Goal: Book appointment/travel/reservation

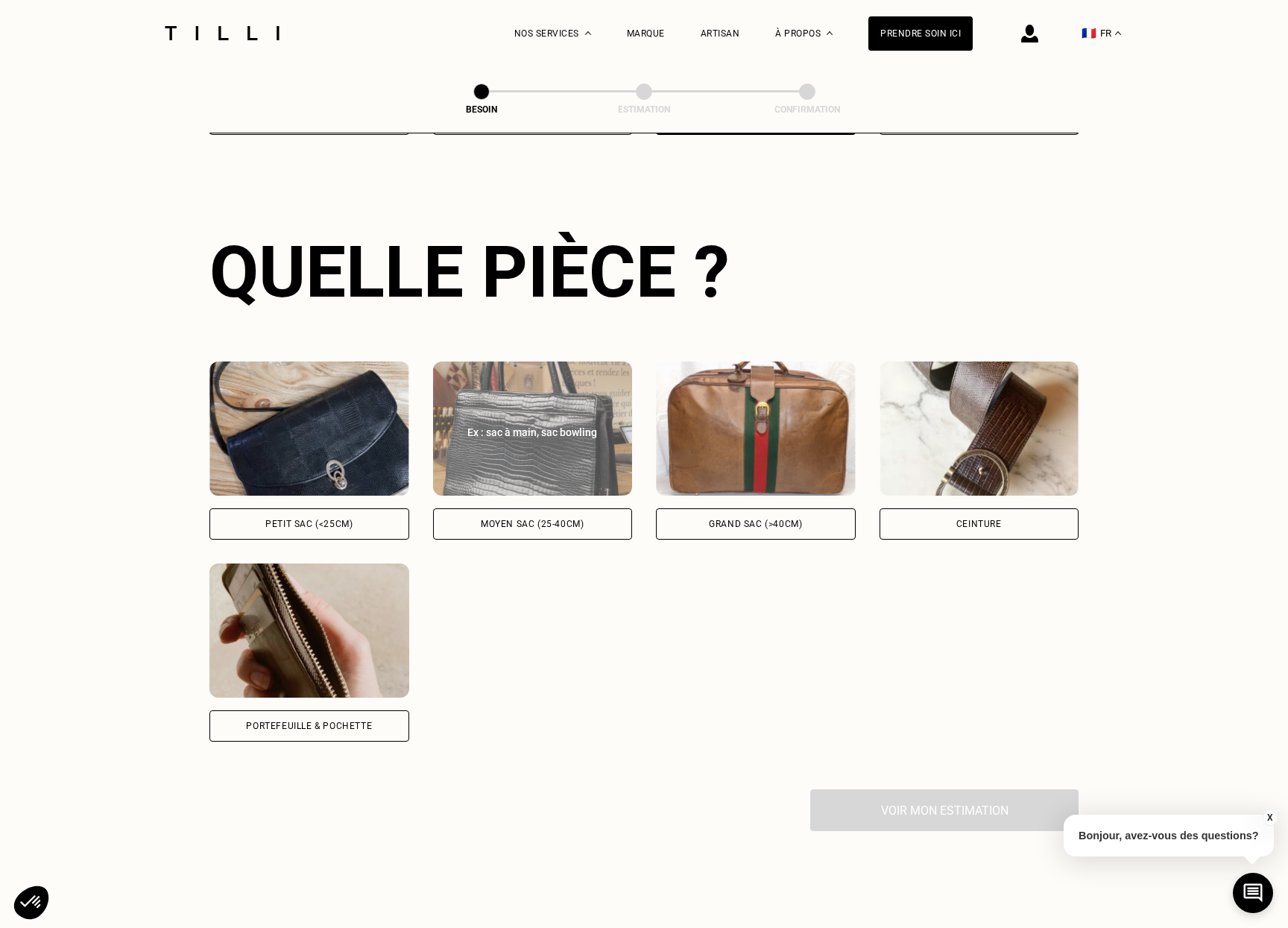
click at [570, 519] on div "Moyen sac (25-40cm)" at bounding box center [532, 524] width 103 height 9
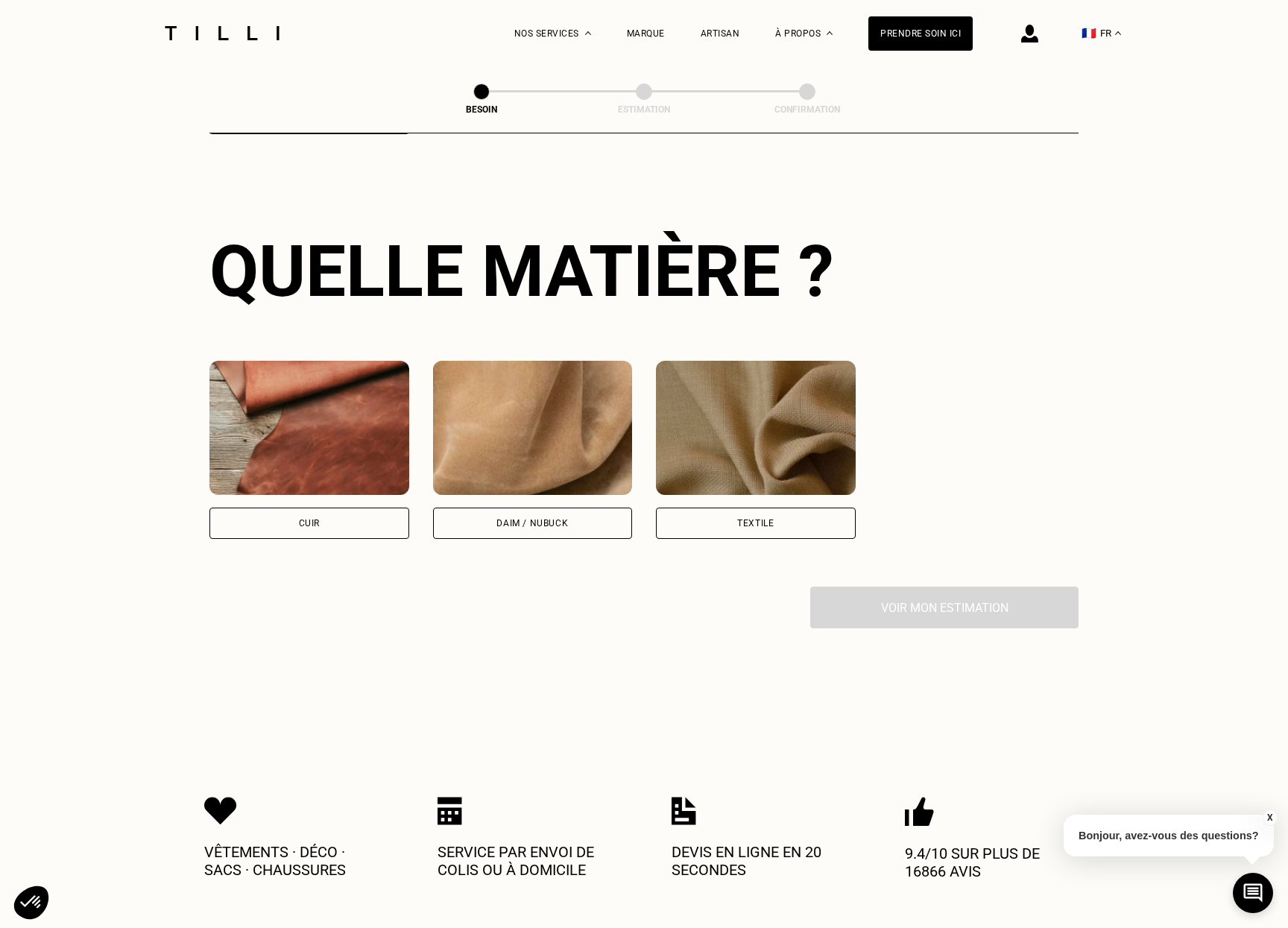
scroll to position [1097, 0]
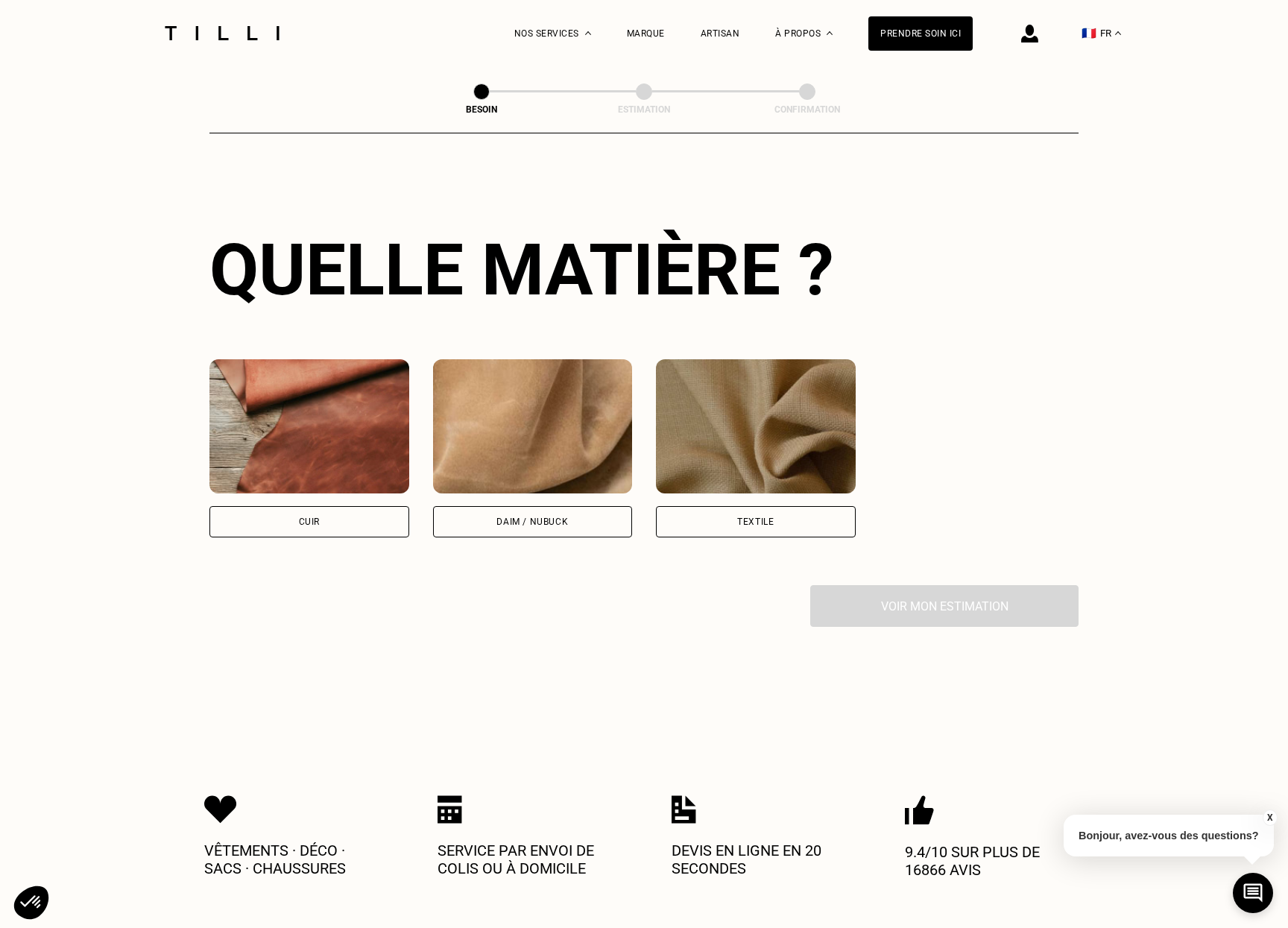
click at [315, 517] on div "Cuir" at bounding box center [309, 522] width 21 height 9
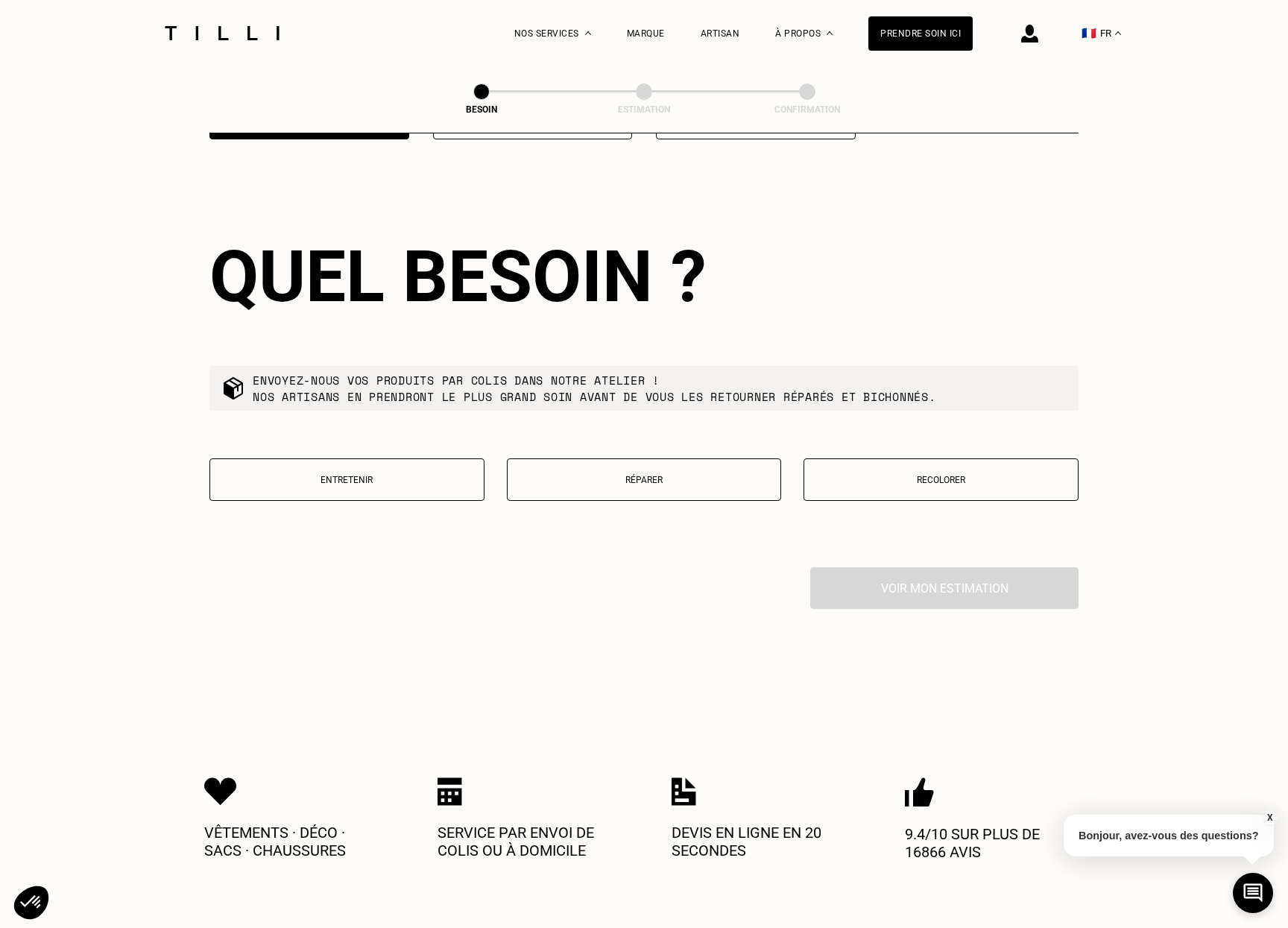
scroll to position [1504, 0]
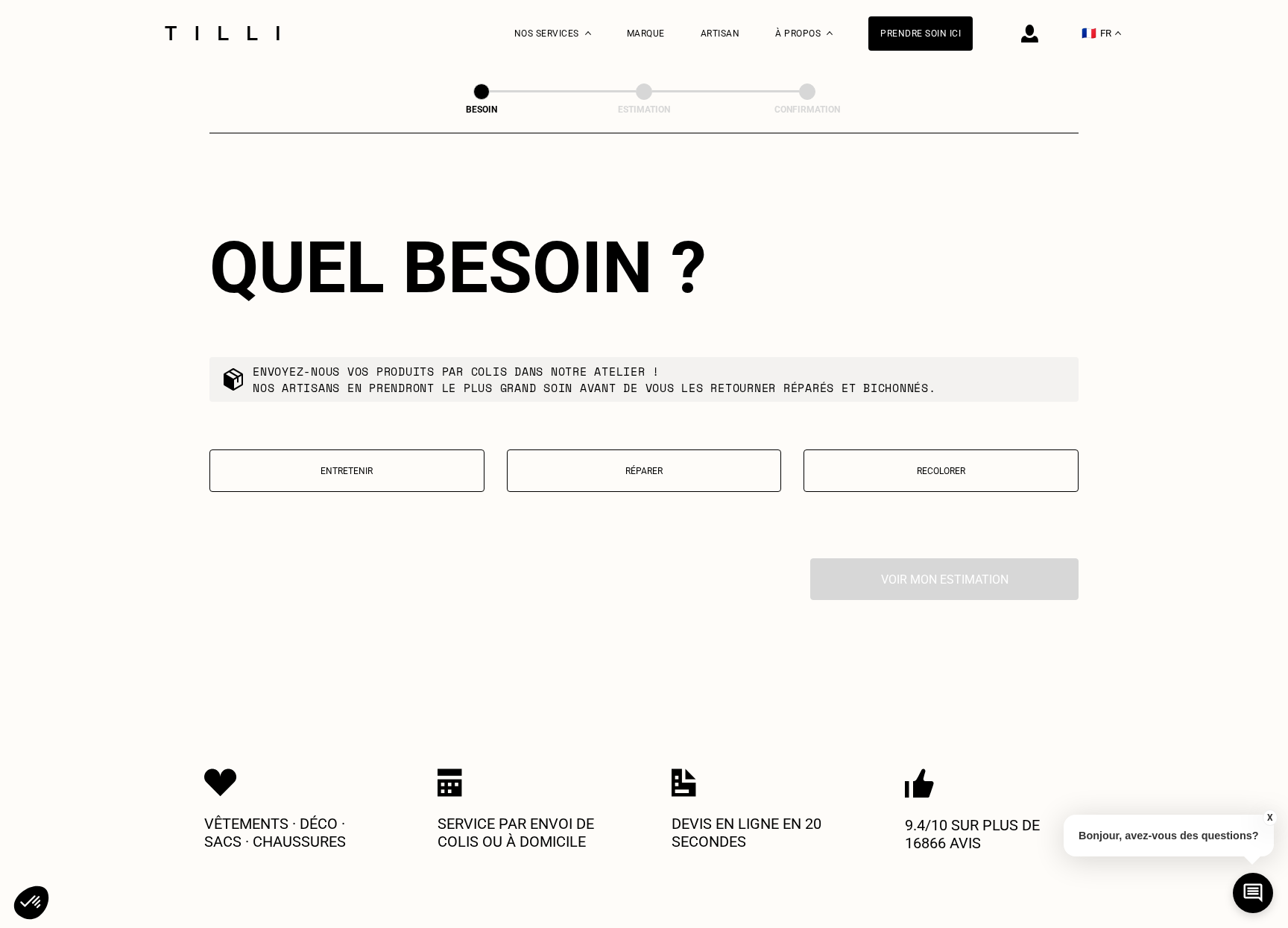
click at [657, 466] on p "Réparer" at bounding box center [645, 472] width 259 height 11
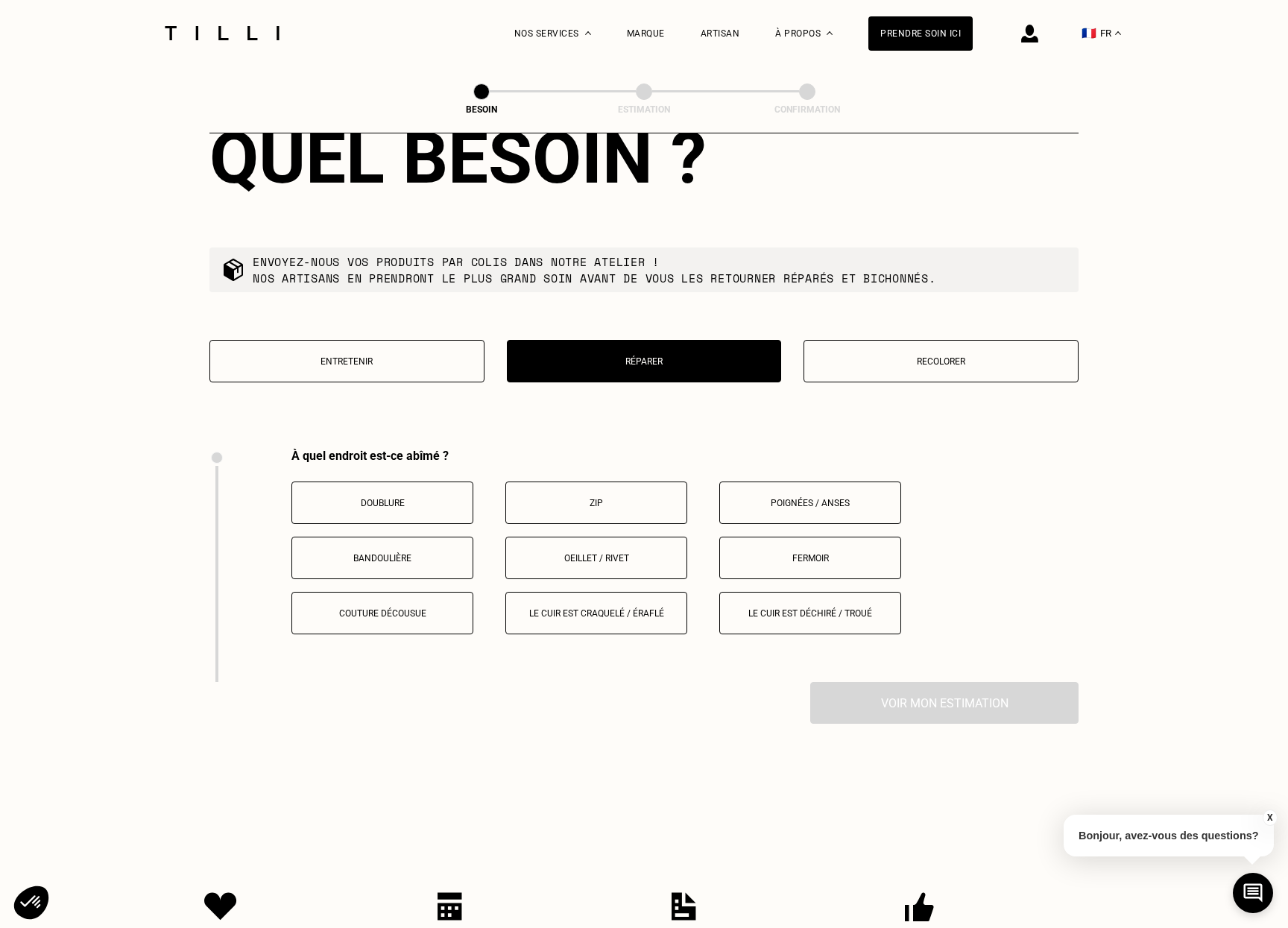
scroll to position [1588, 0]
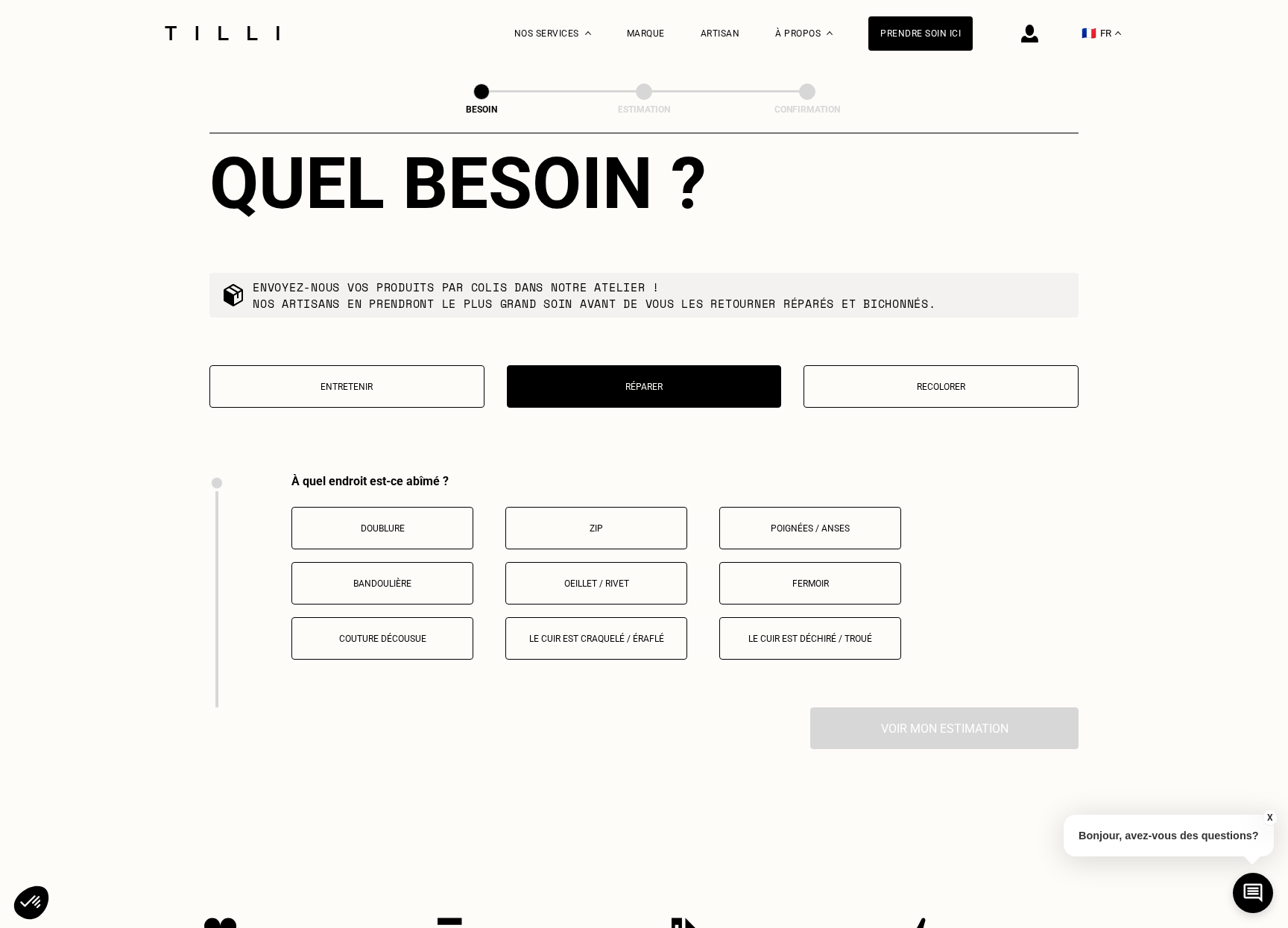
click at [889, 382] on p "Recolorer" at bounding box center [941, 387] width 259 height 11
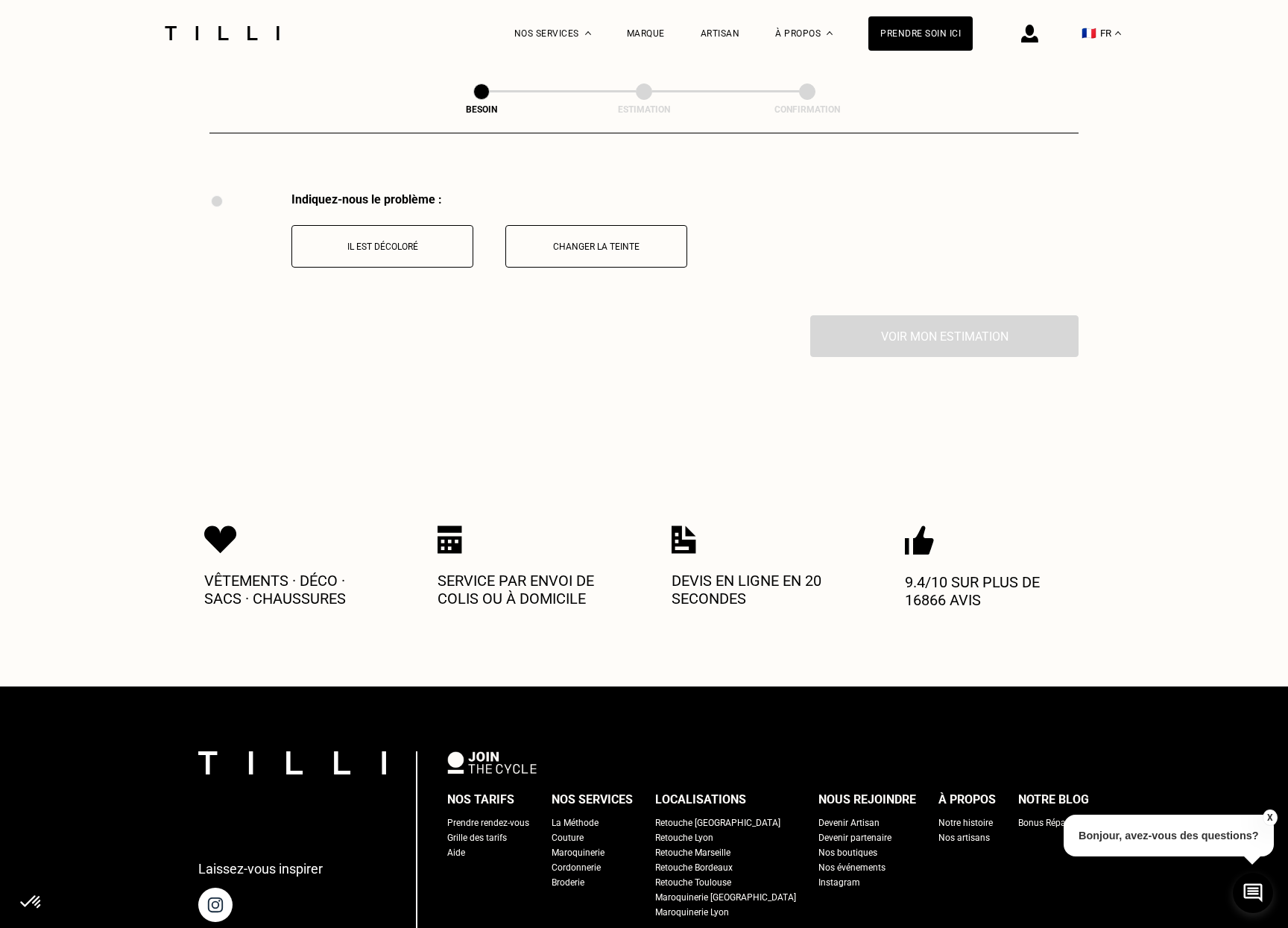
scroll to position [1886, 0]
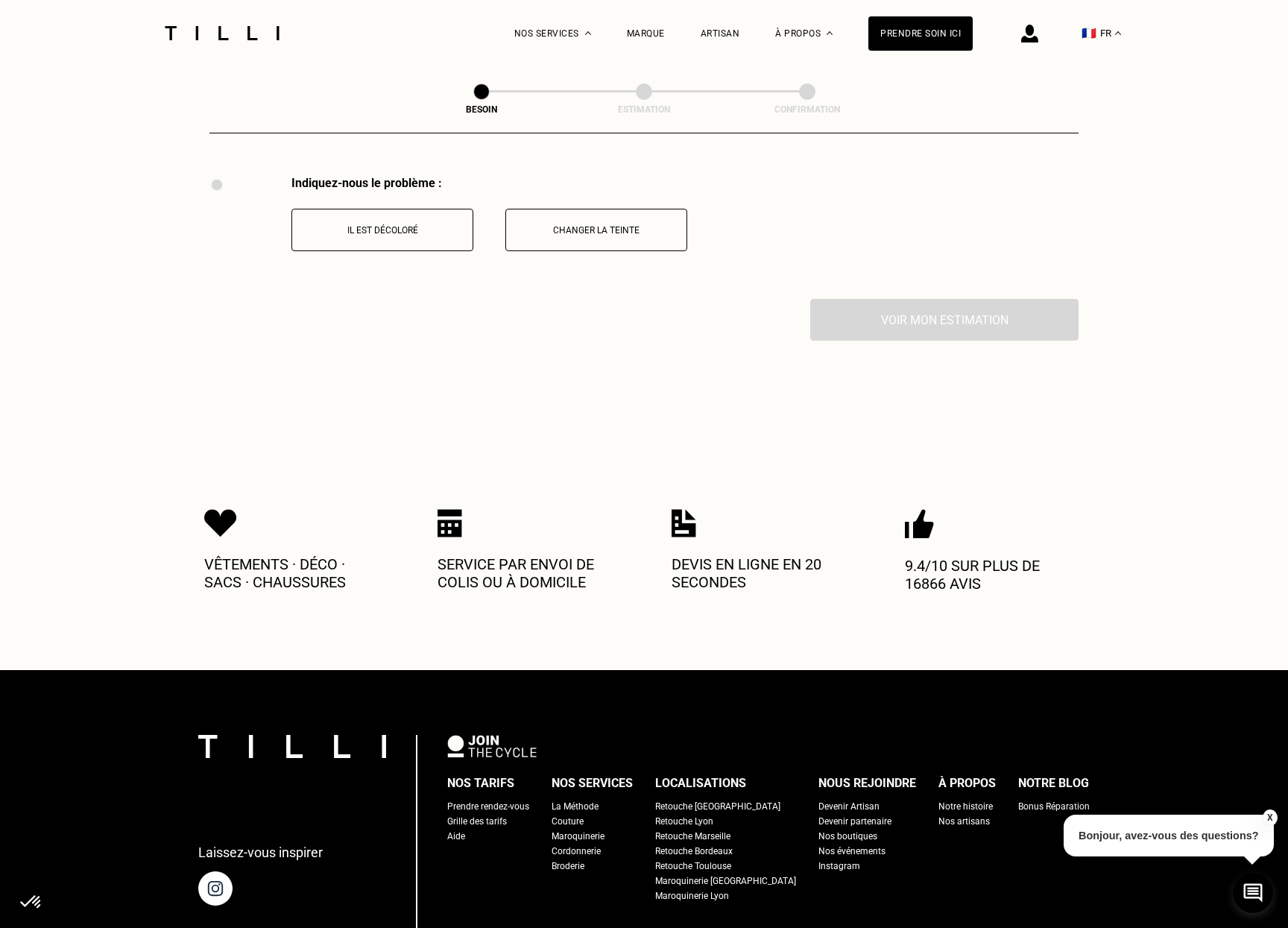
click at [348, 225] on p "Il est décoloré" at bounding box center [382, 231] width 165 height 11
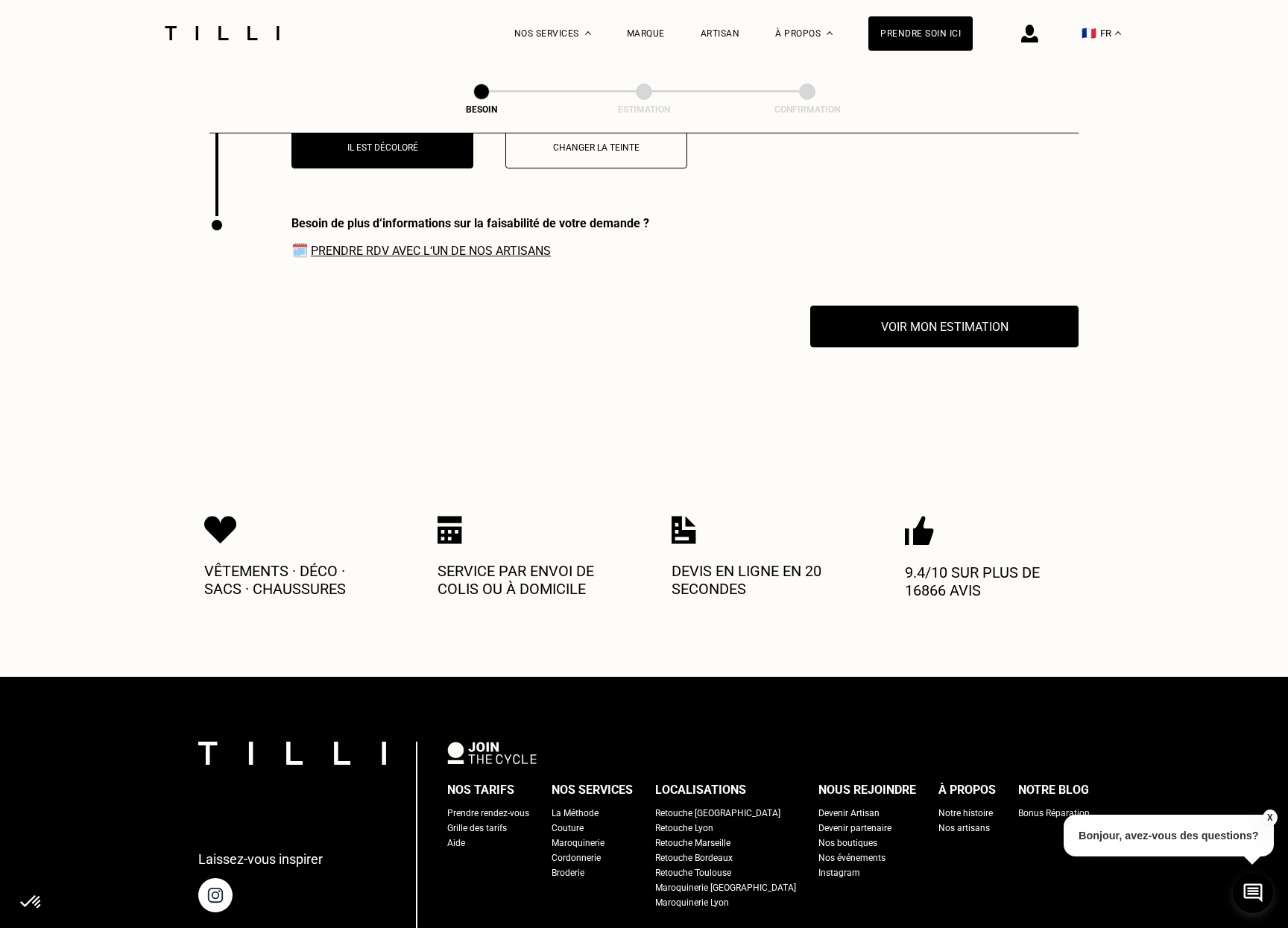
scroll to position [1934, 0]
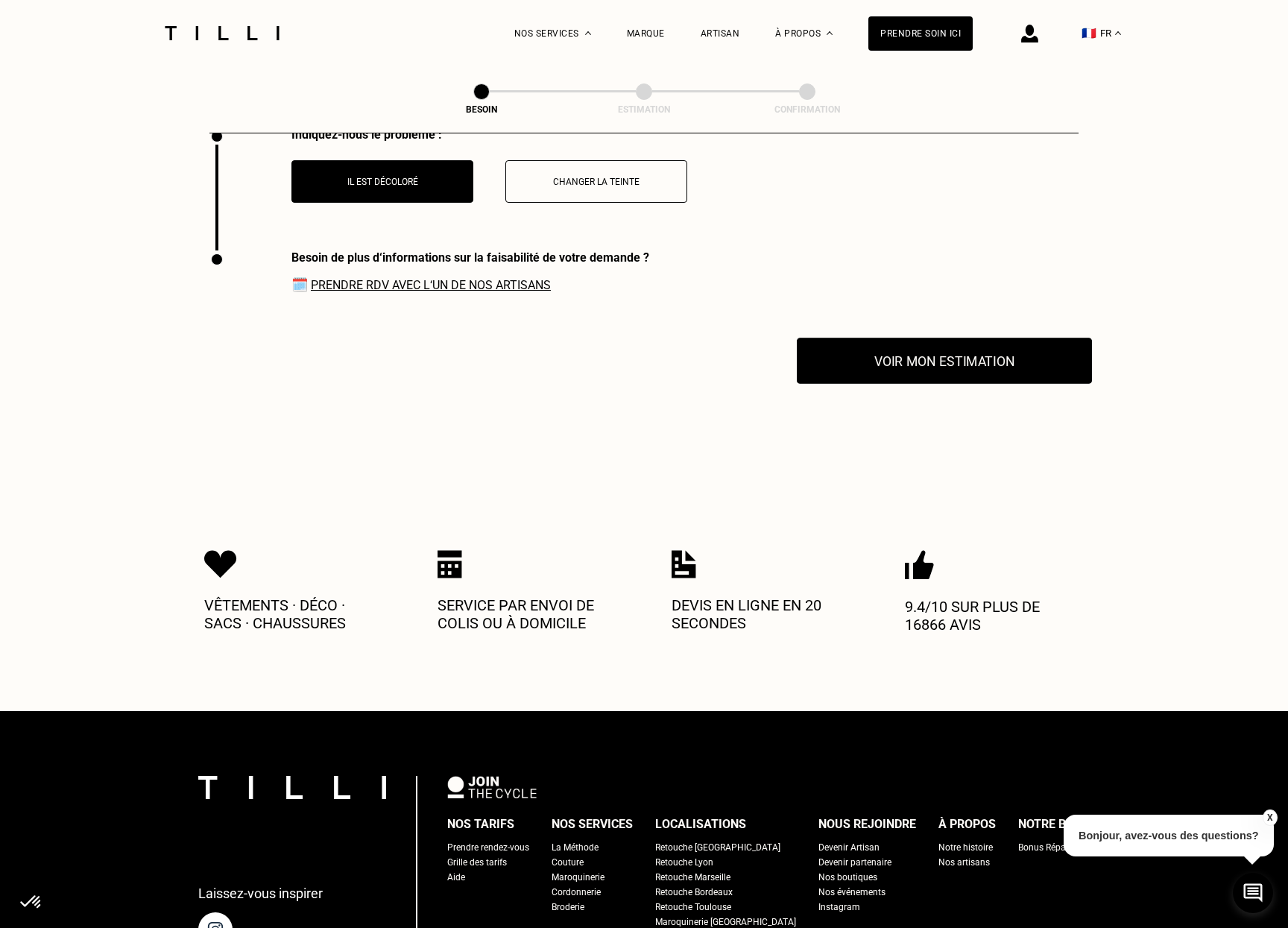
click at [887, 356] on button "Voir mon estimation" at bounding box center [945, 361] width 295 height 46
click at [458, 282] on link "Prendre RDV avec l‘un de nos artisans" at bounding box center [431, 285] width 240 height 14
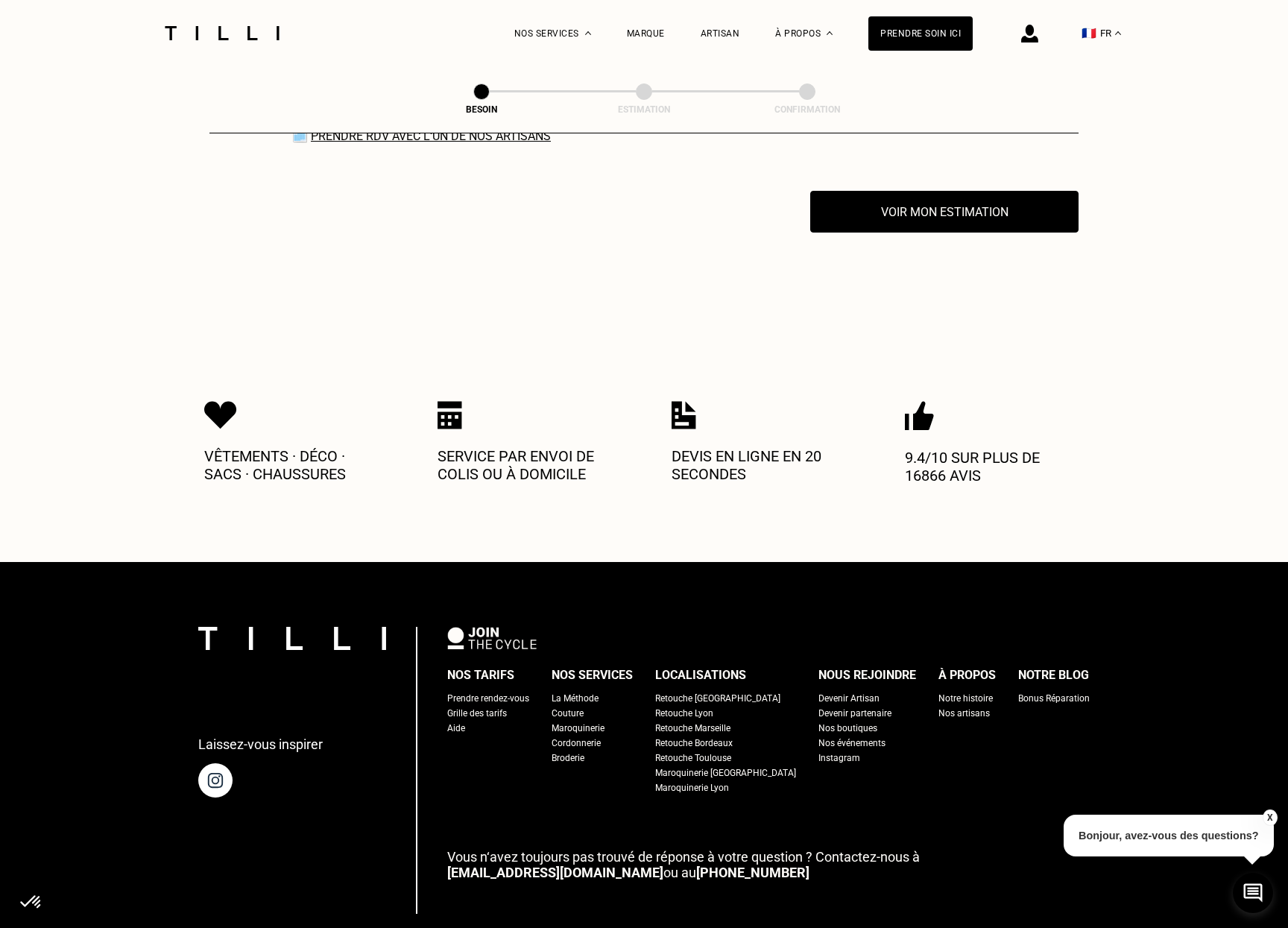
scroll to position [2158, 0]
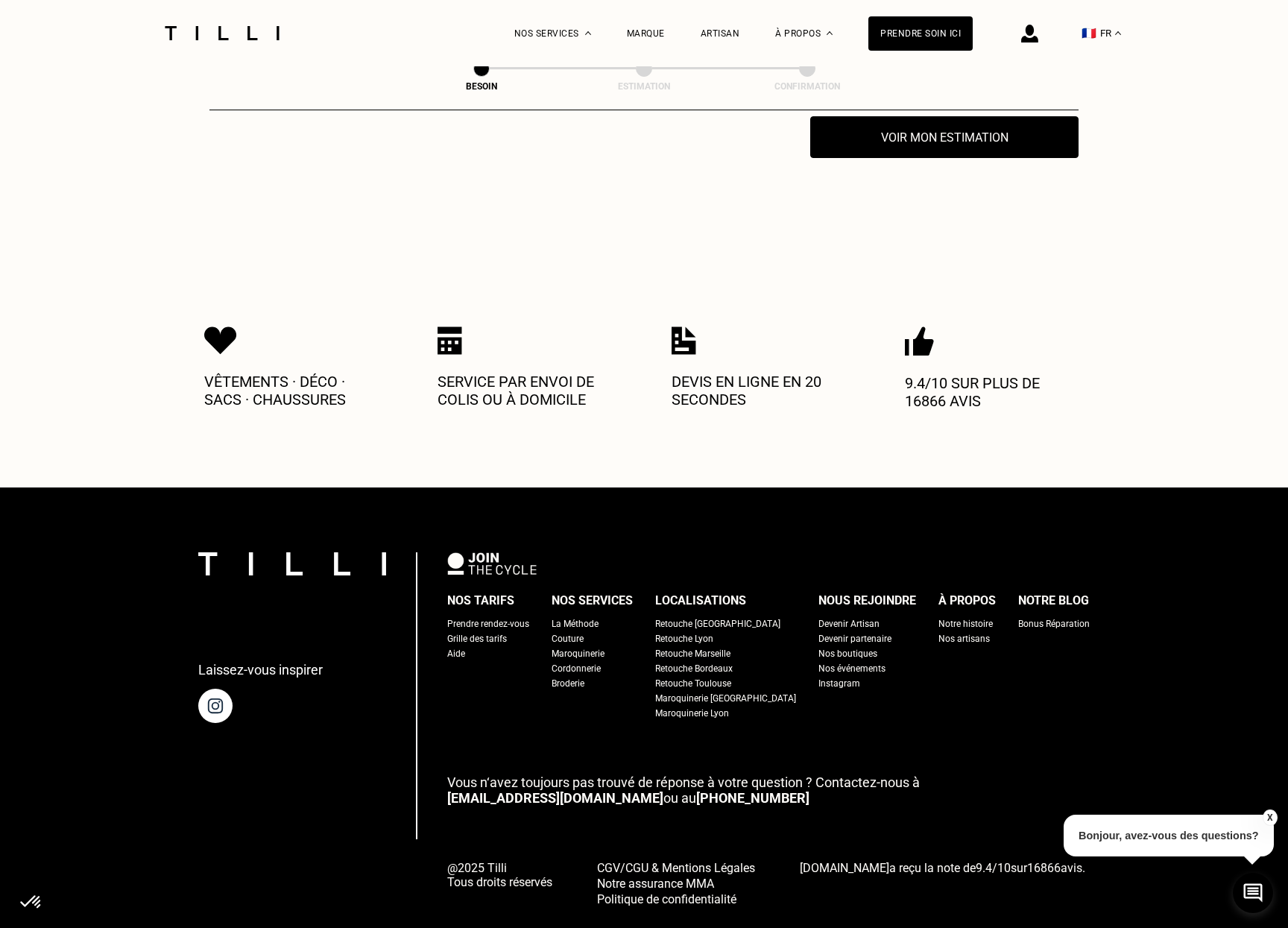
click at [465, 647] on div "Aide" at bounding box center [455, 653] width 18 height 15
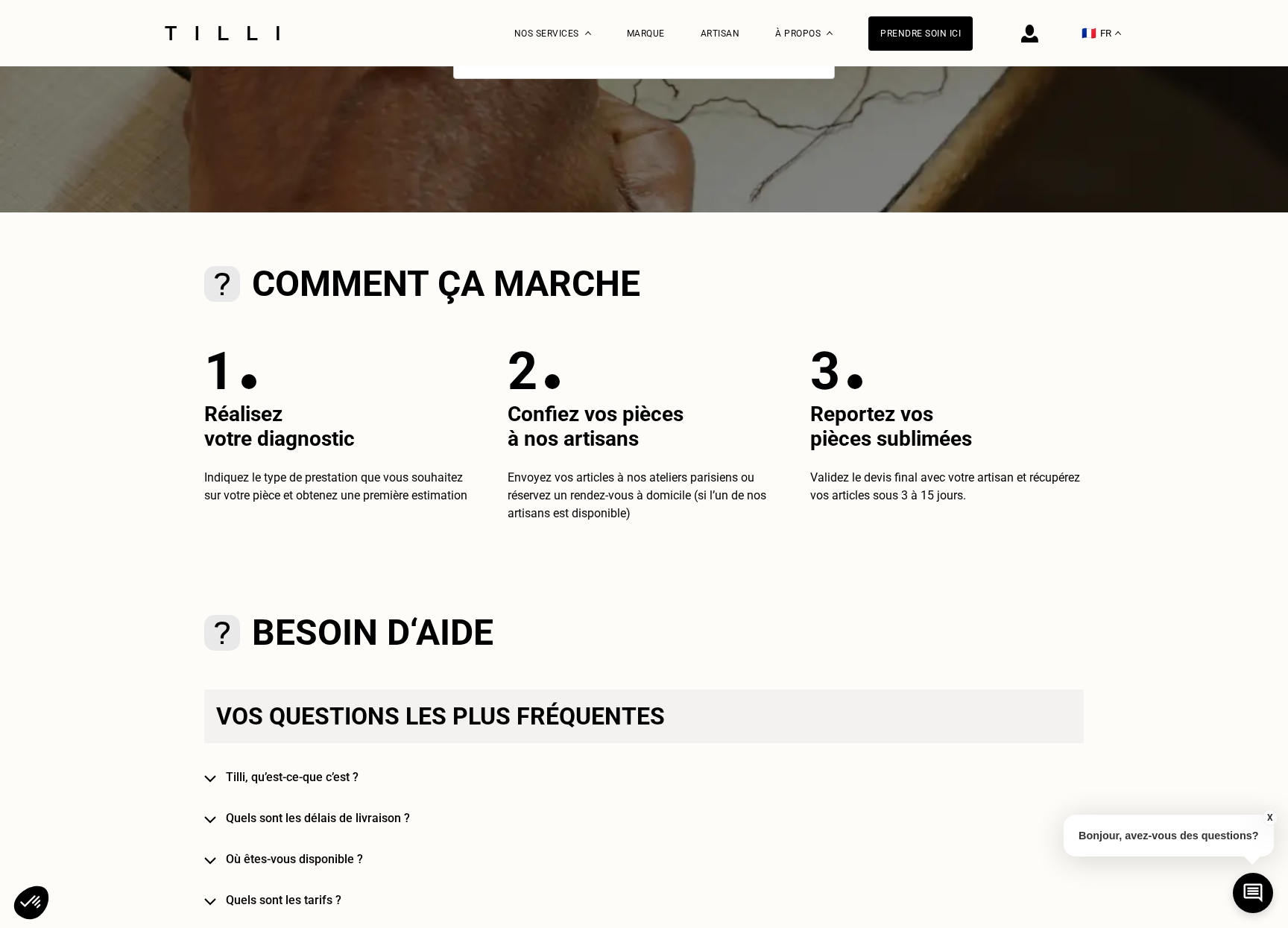
scroll to position [522, 0]
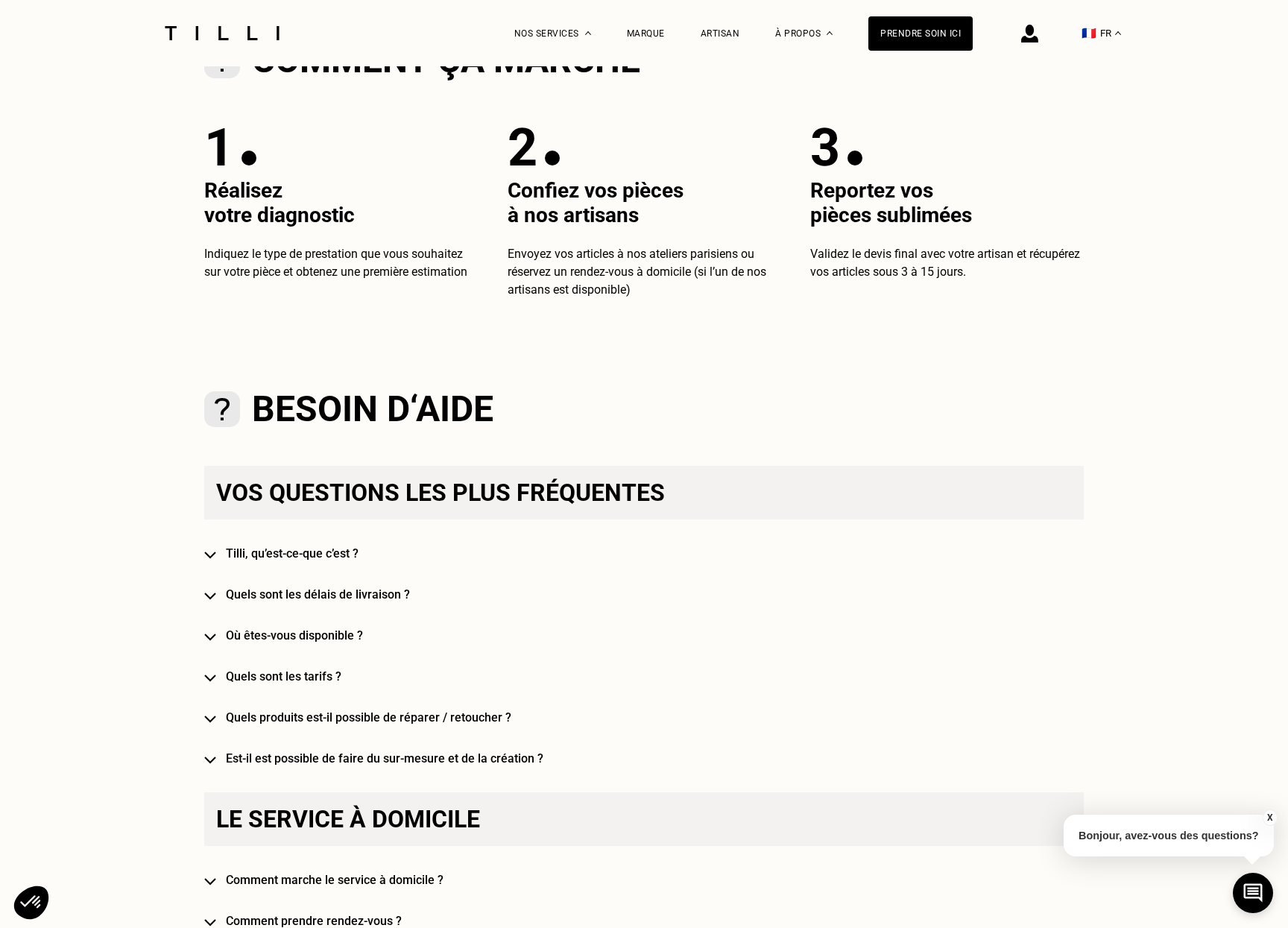
click at [324, 684] on h4 "Quels sont les tarifs ?" at bounding box center [666, 676] width 879 height 14
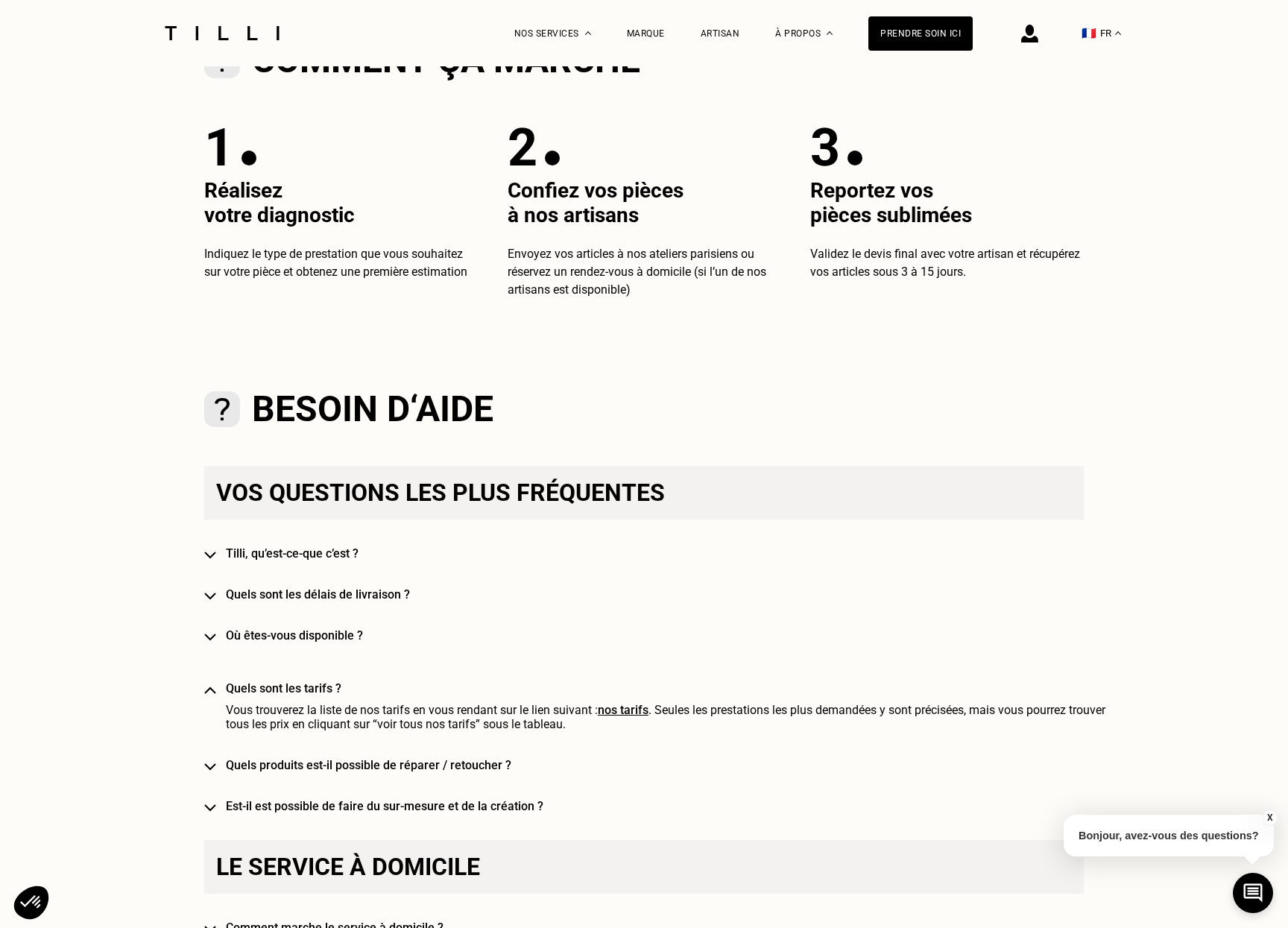
click at [527, 811] on h4 "Est-il est possible de faire du sur-mesure et de la création ?" at bounding box center [666, 806] width 879 height 14
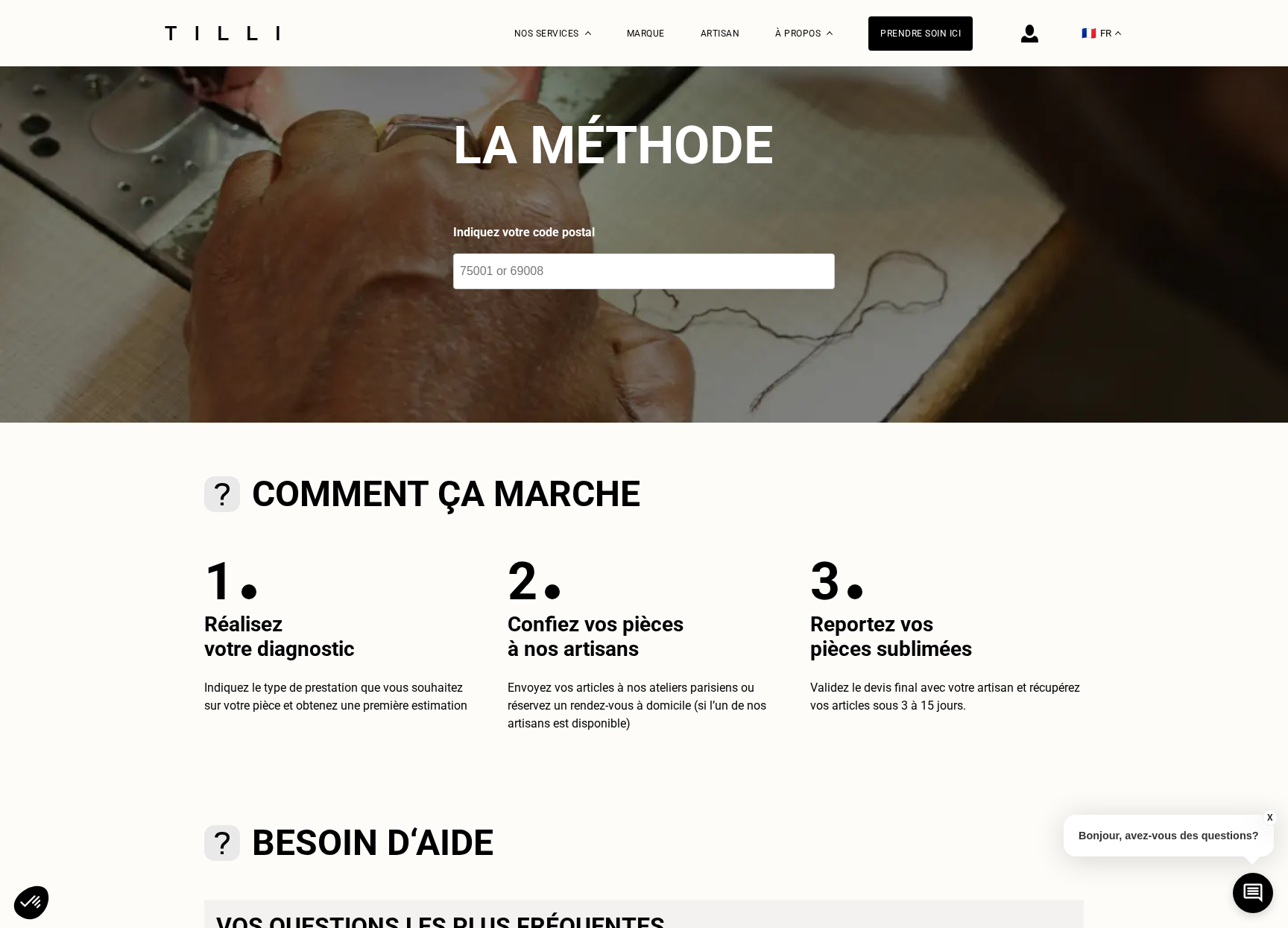
scroll to position [299, 0]
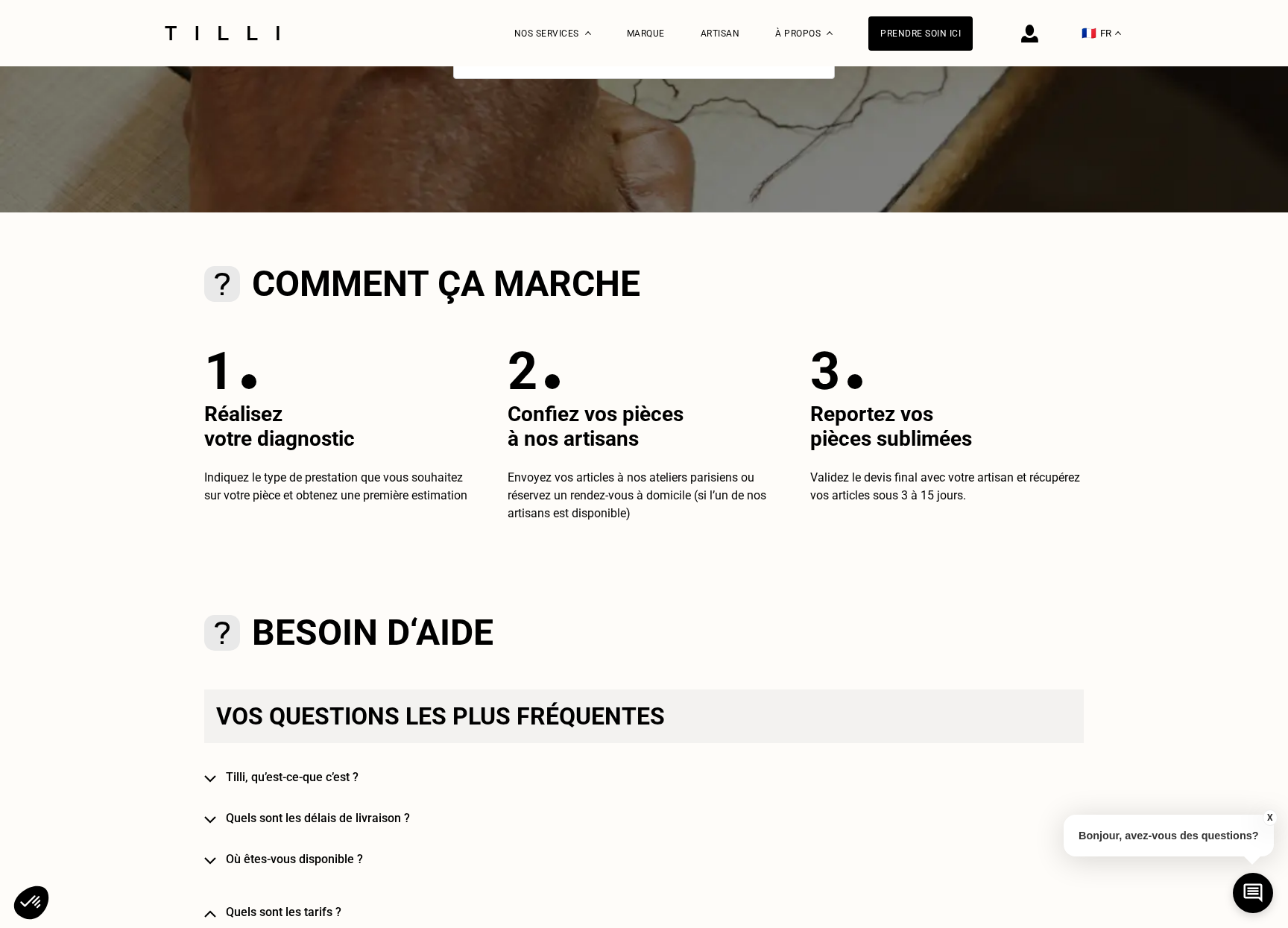
click at [1110, 840] on p "Bonjour, avez-vous des questions?" at bounding box center [1169, 836] width 210 height 42
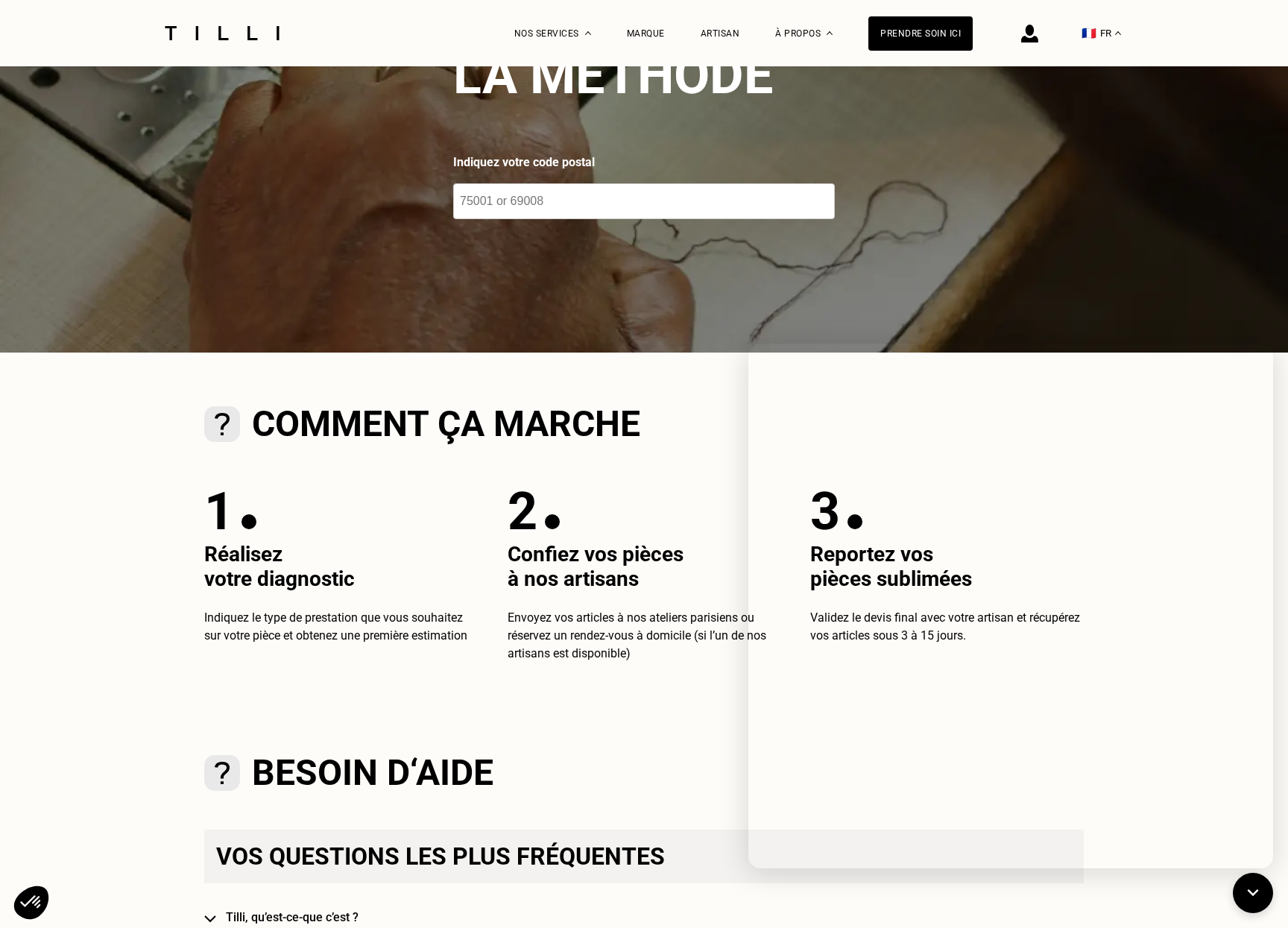
scroll to position [0, 0]
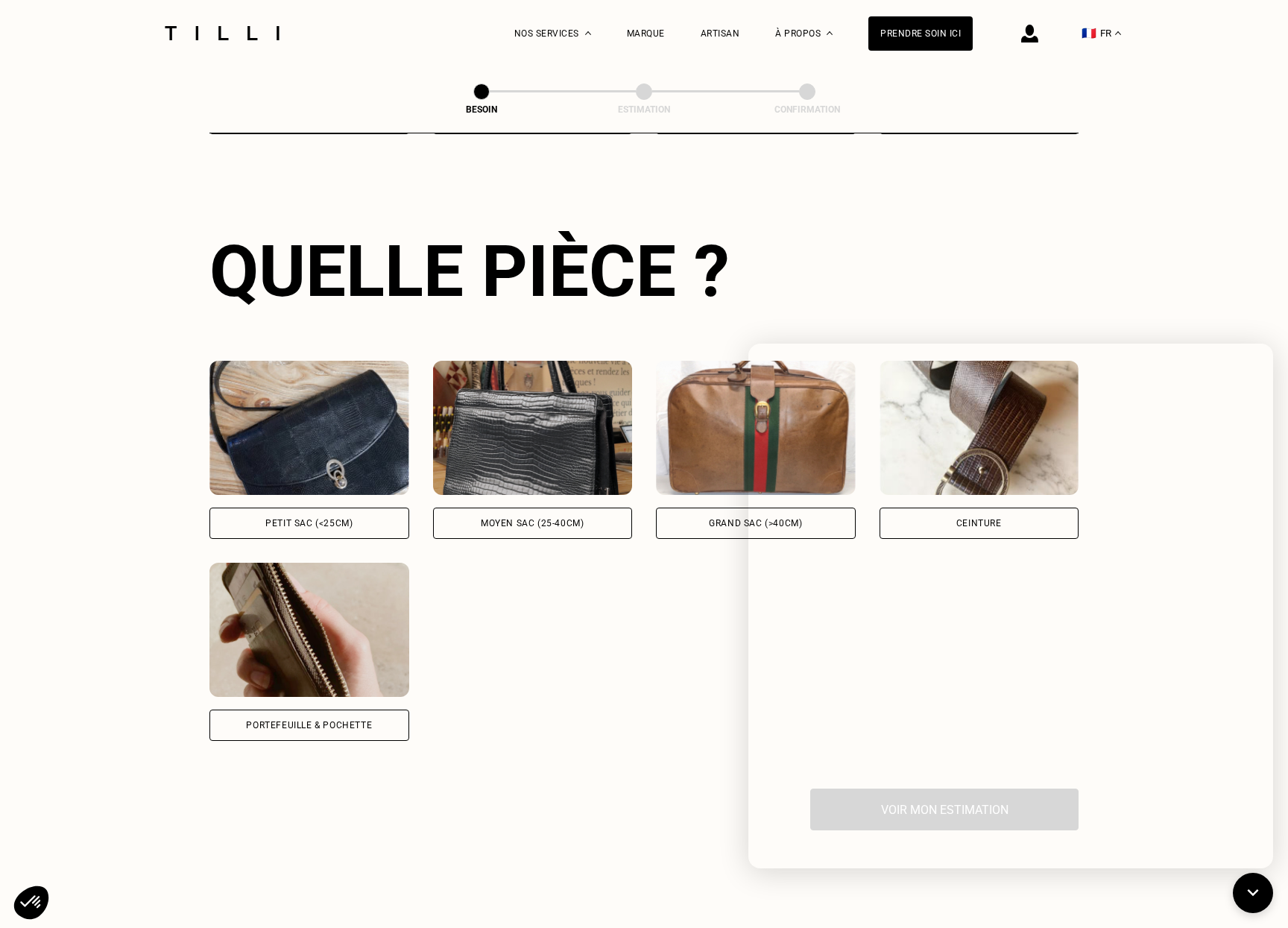
scroll to position [488, 0]
click at [1209, 239] on div "La Méthode Retoucherie Maroquinerie Broderie Cordonnerie Nos prix Nos services …" at bounding box center [644, 578] width 1288 height 2132
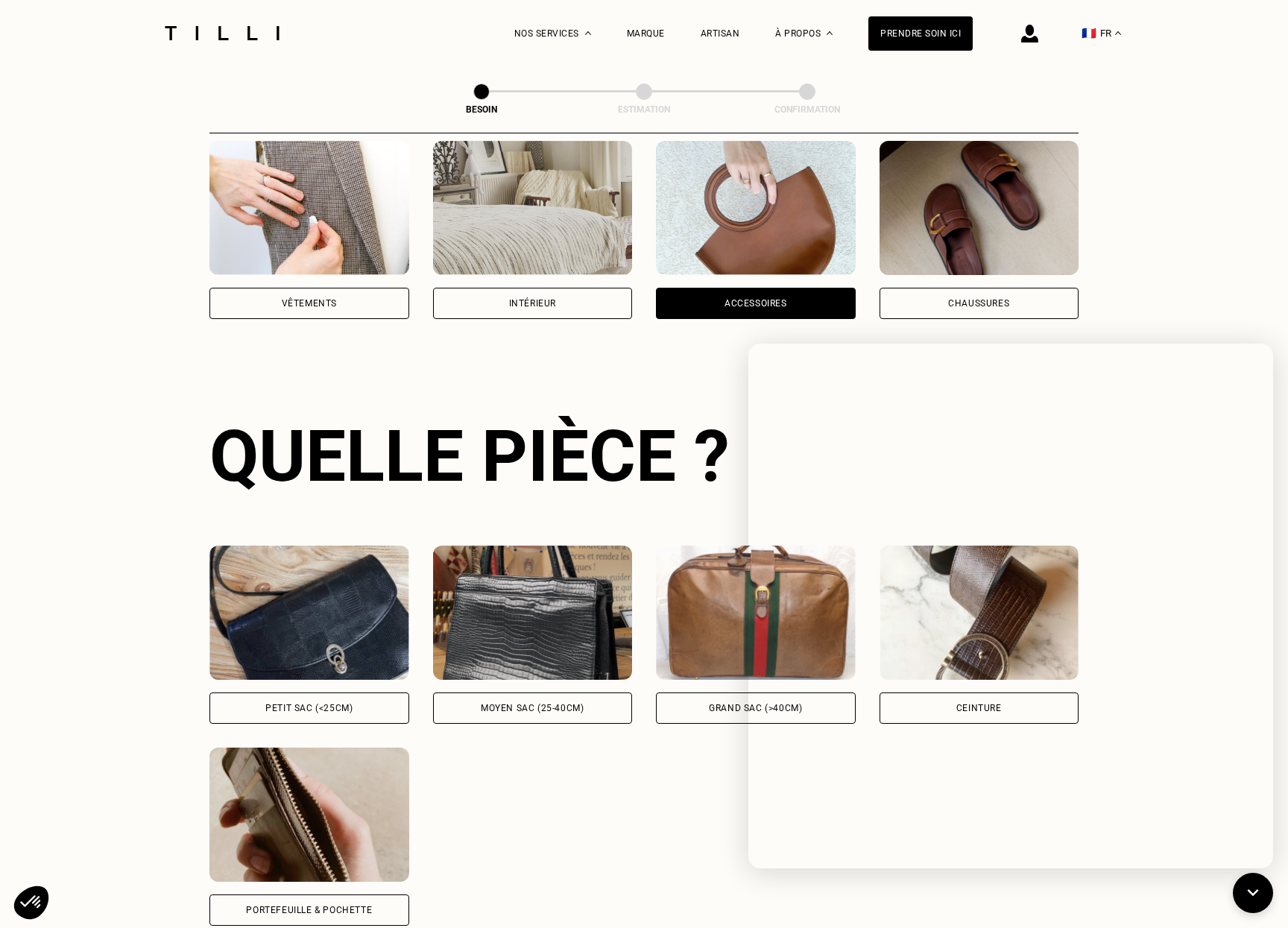
scroll to position [0, 0]
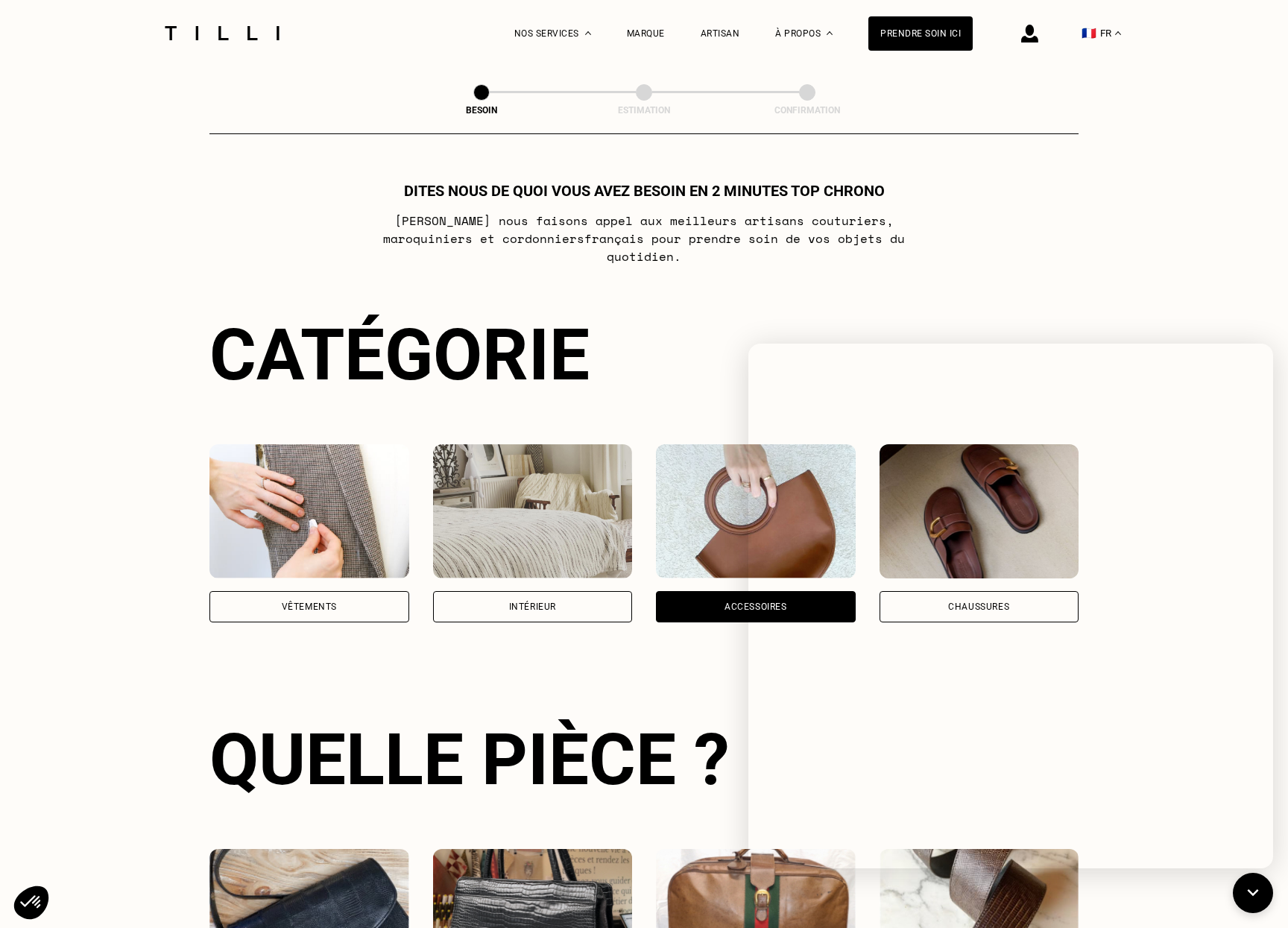
click at [219, 40] on div at bounding box center [222, 33] width 125 height 66
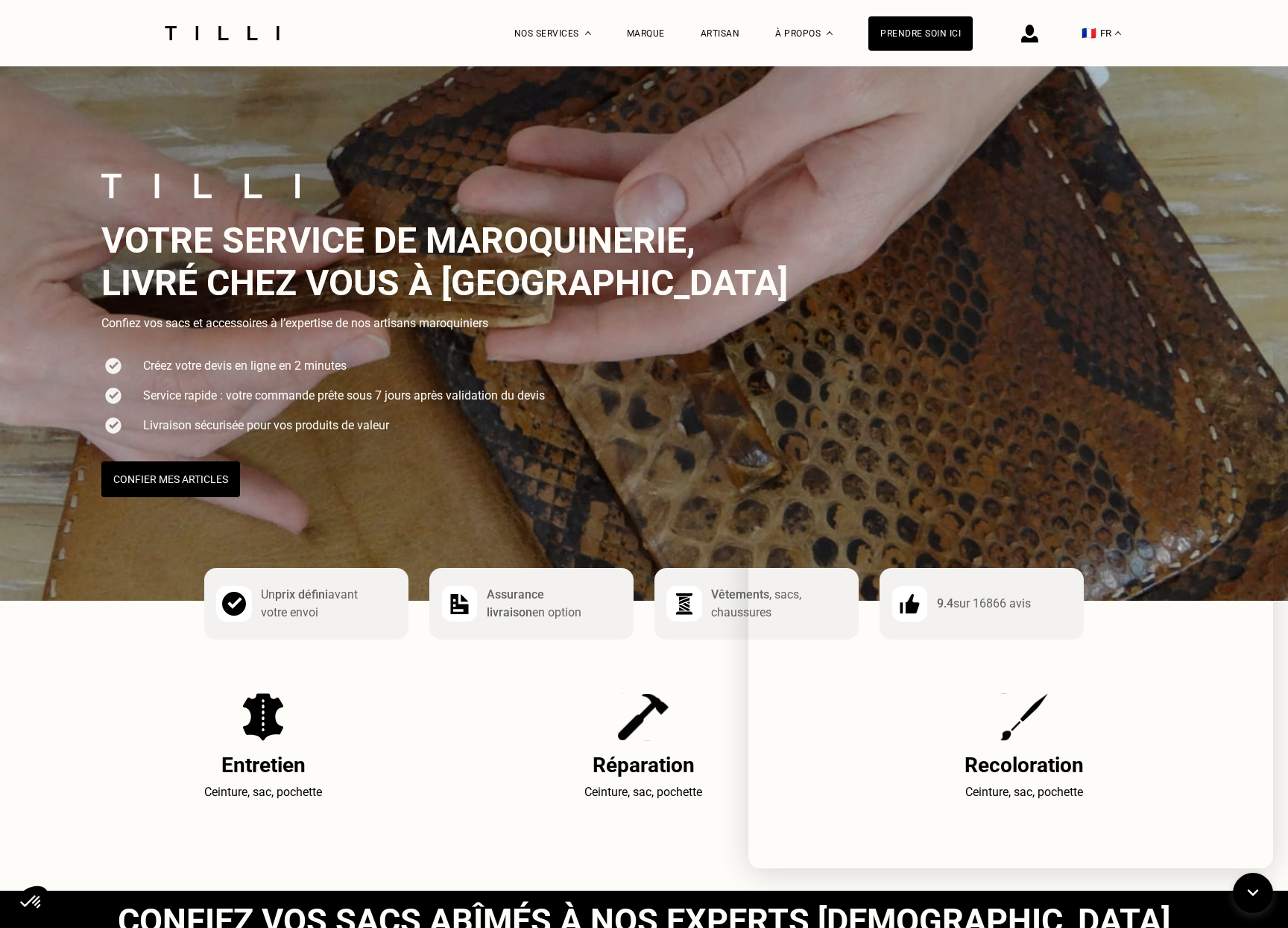
click at [1258, 890] on icon at bounding box center [1253, 893] width 12 height 8
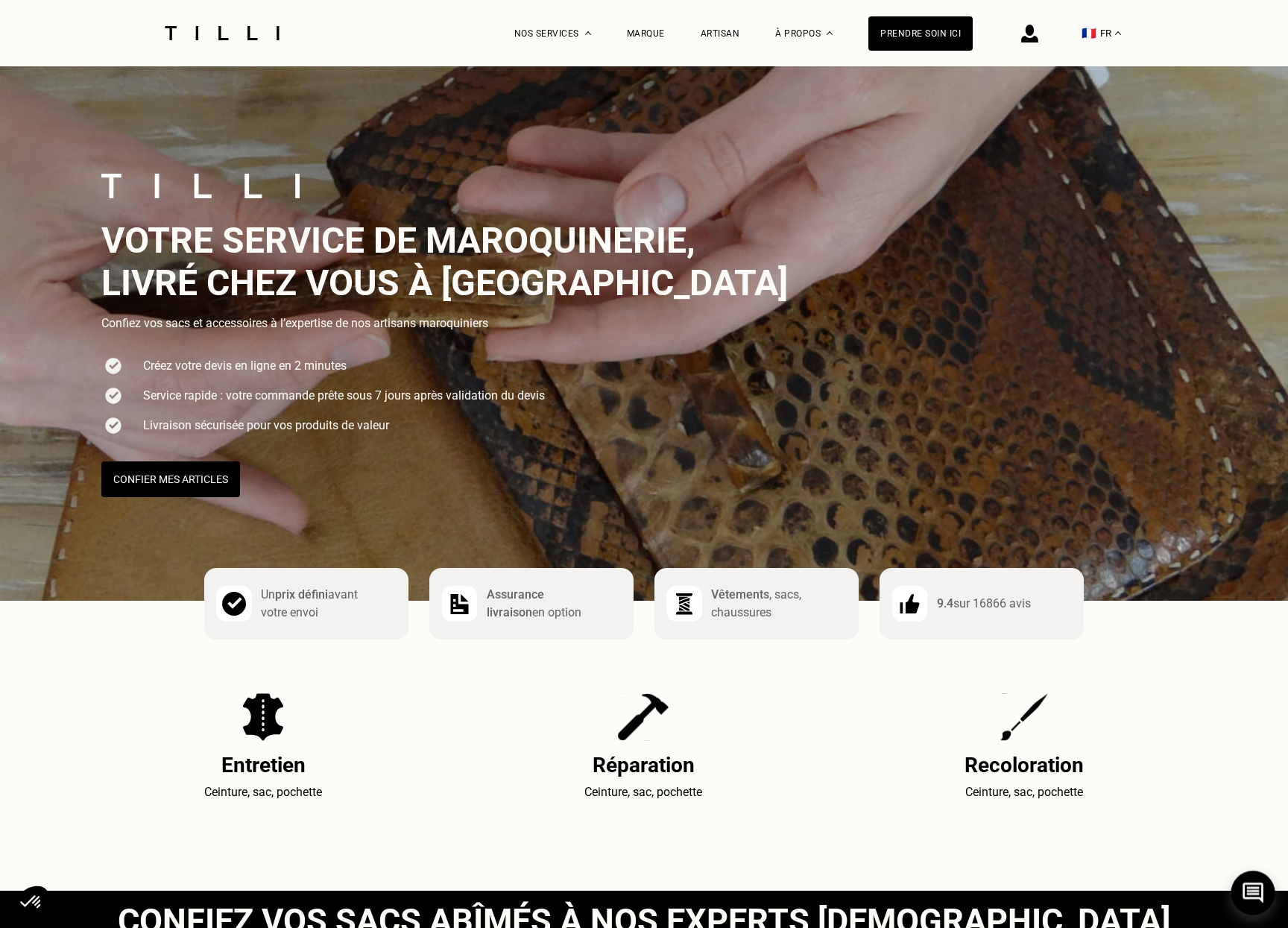
click at [1250, 889] on icon at bounding box center [1253, 893] width 21 height 21
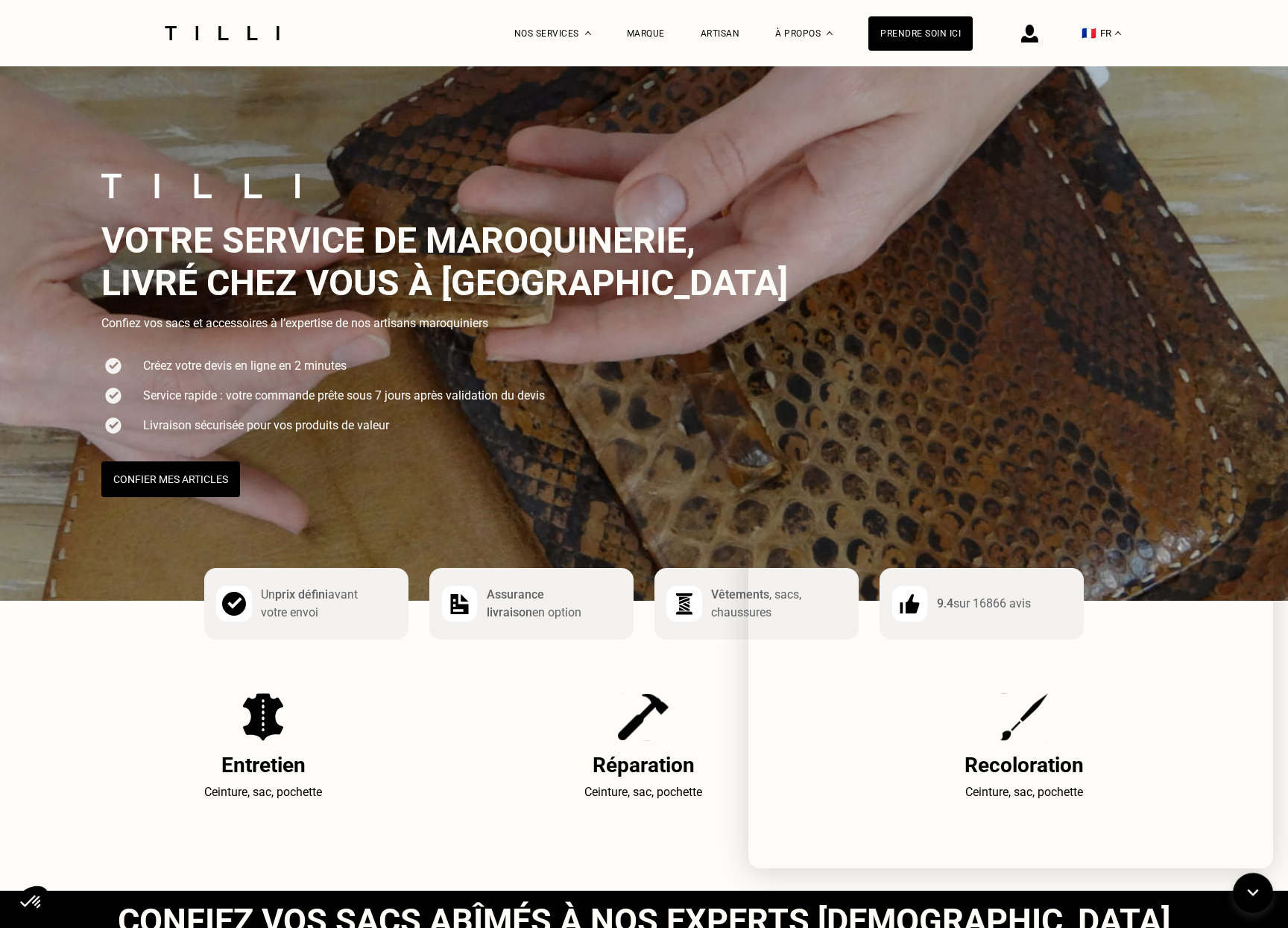
click at [57, 28] on div "La Méthode Retoucherie Maroquinerie Broderie Cordonnerie Nos prix Nos services …" at bounding box center [644, 33] width 1288 height 66
click at [1246, 892] on icon at bounding box center [1253, 893] width 25 height 39
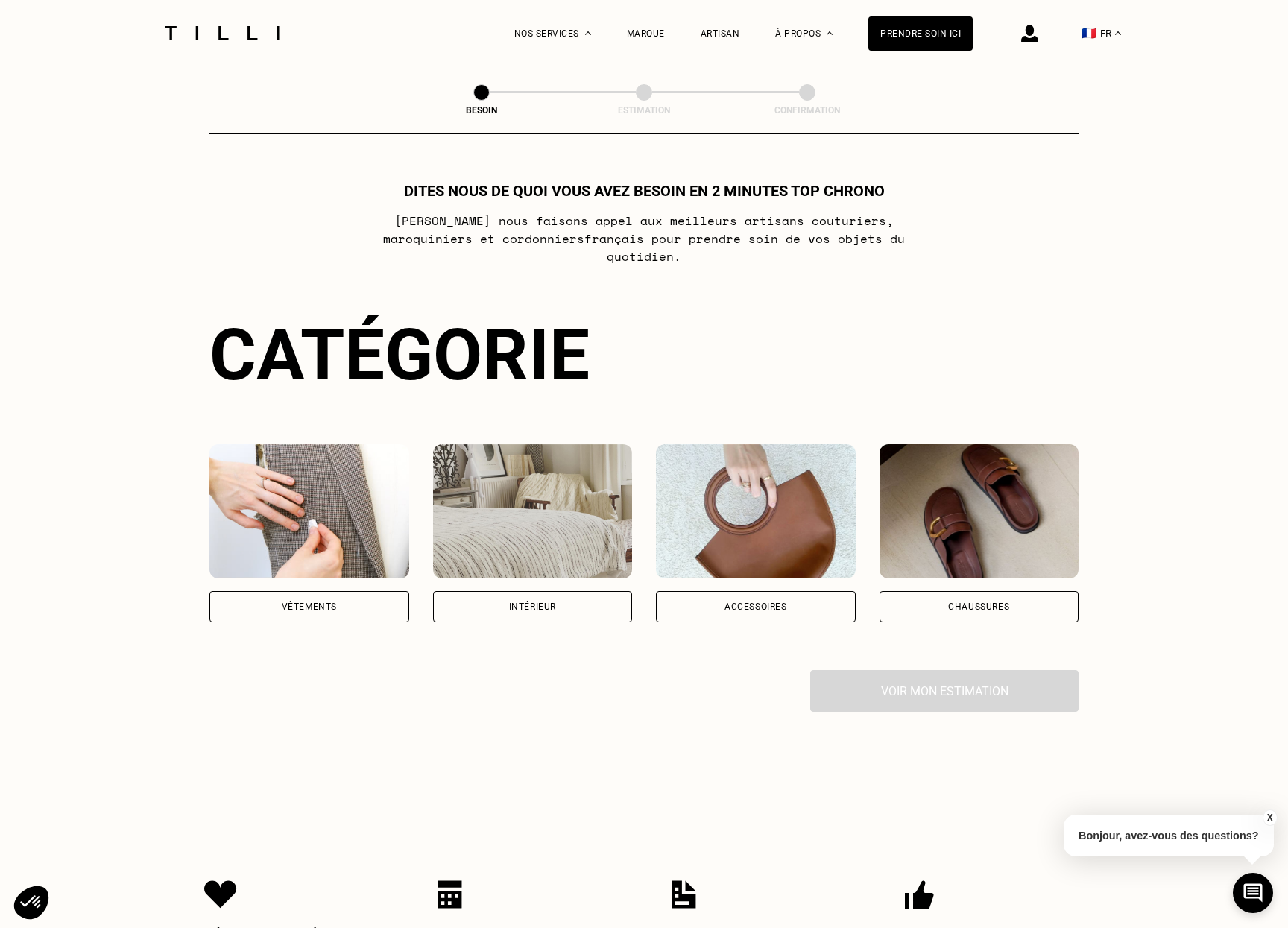
click at [771, 603] on div "Accessoires" at bounding box center [756, 607] width 62 height 9
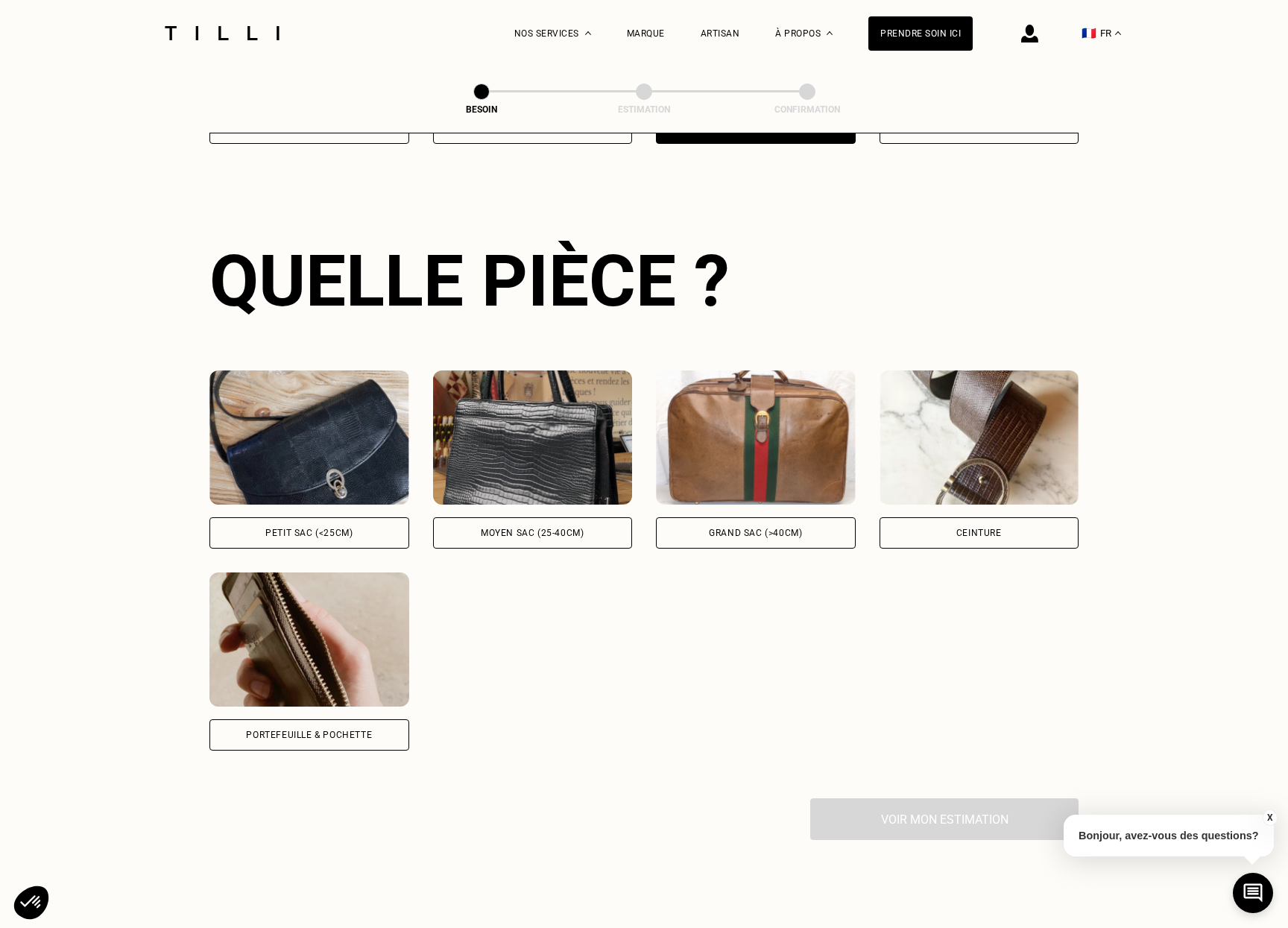
scroll to position [488, 0]
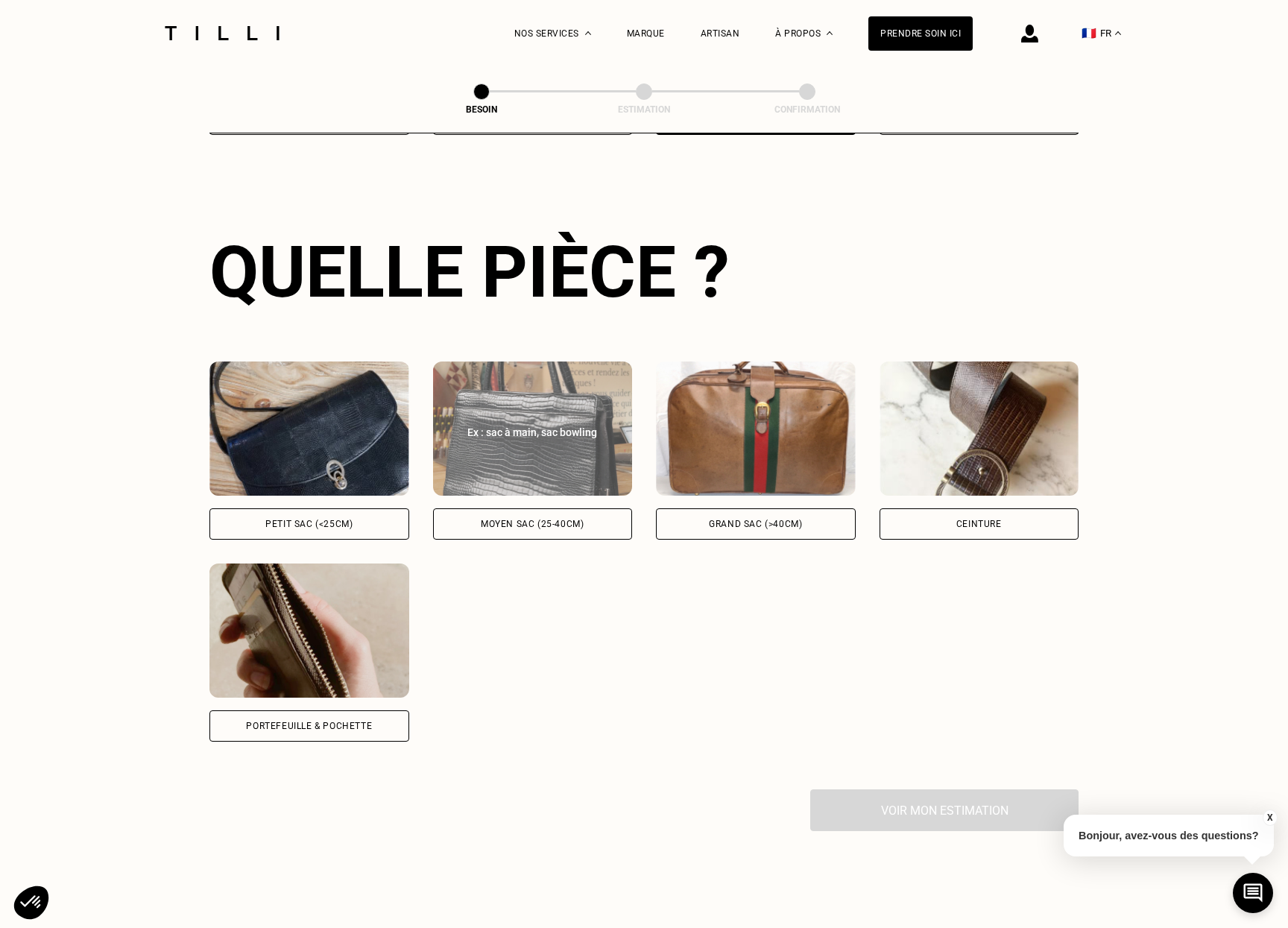
click at [553, 518] on div "Moyen sac (25-40cm)" at bounding box center [533, 524] width 200 height 32
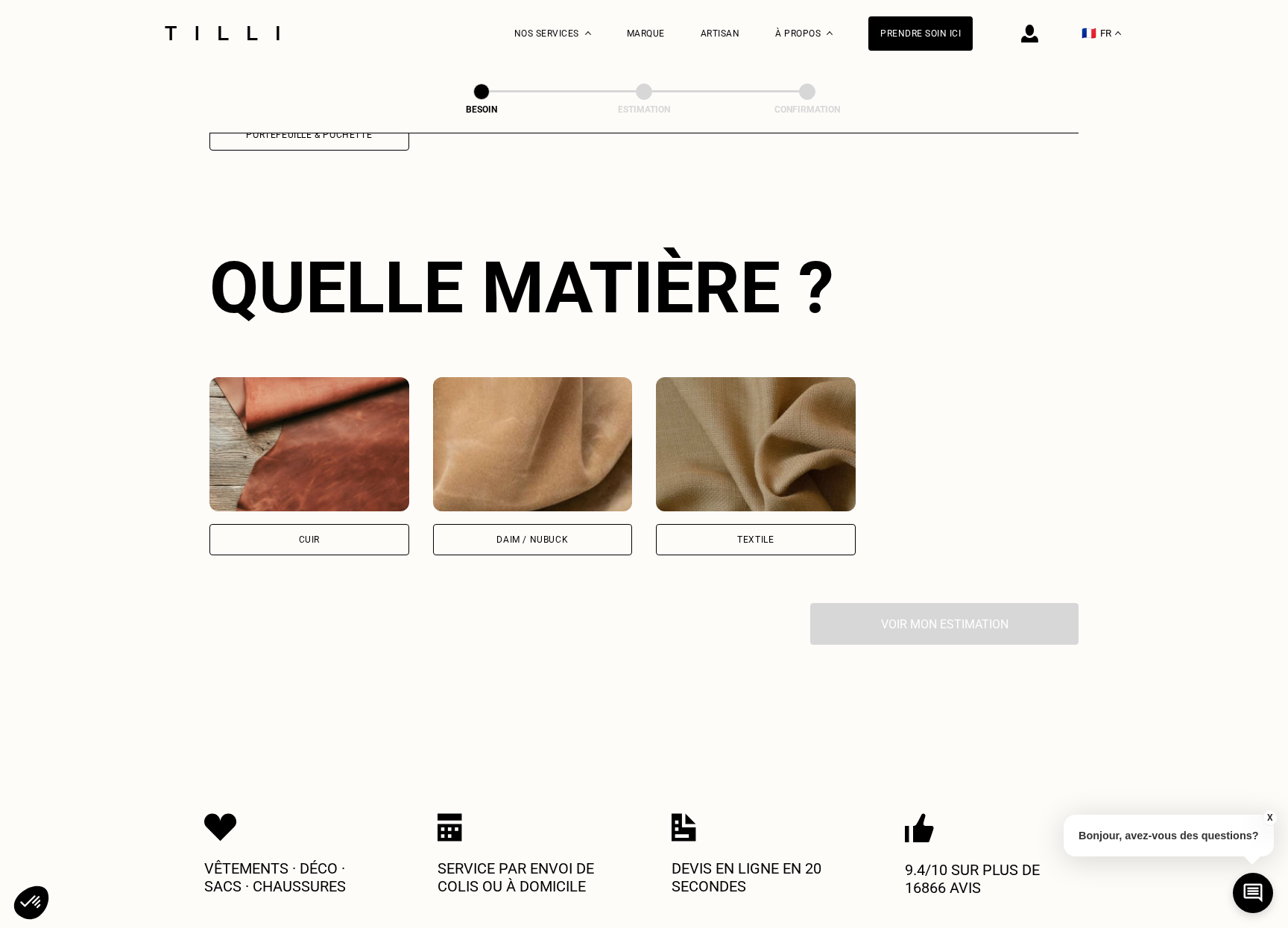
scroll to position [1097, 0]
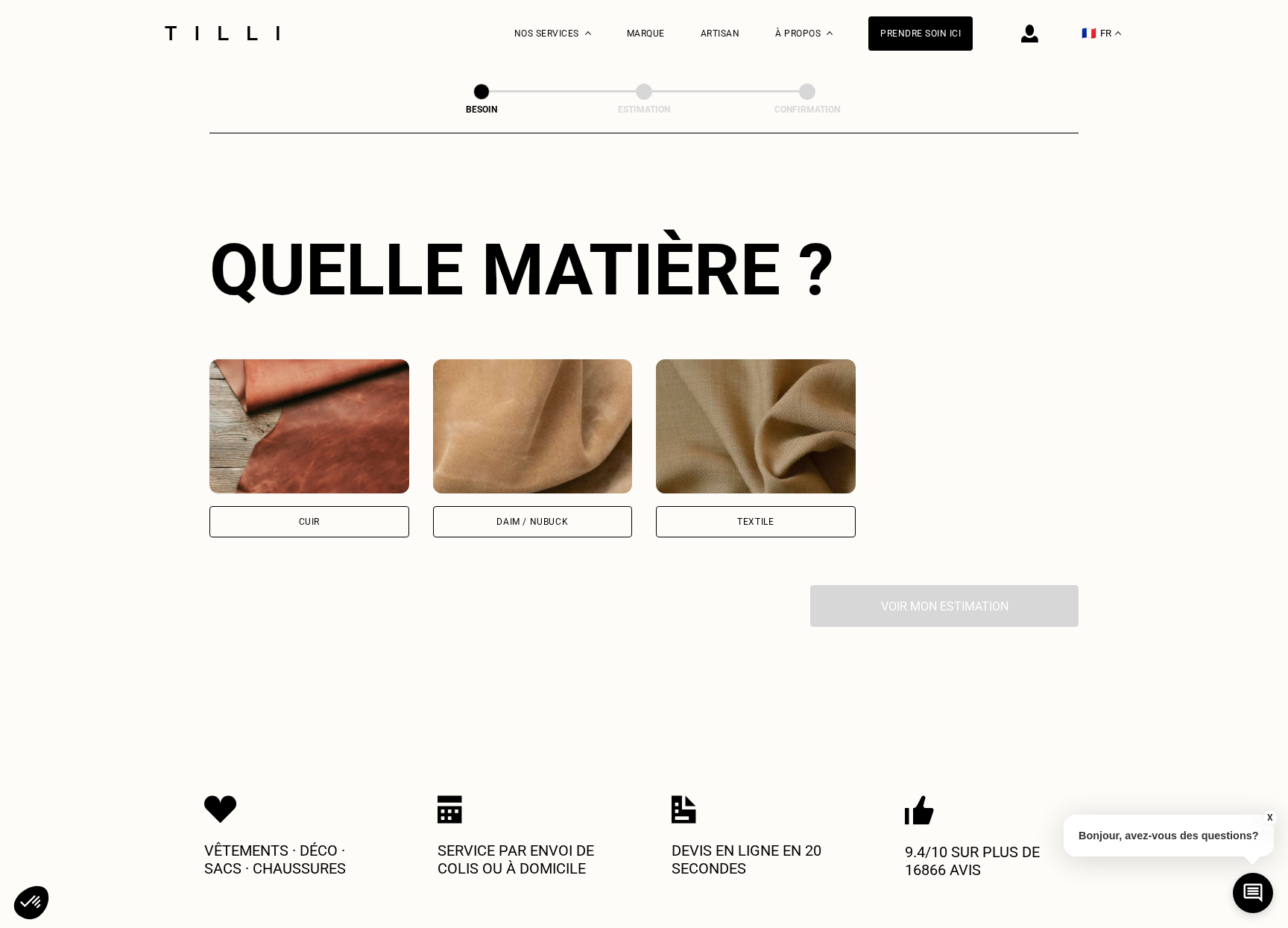
click at [297, 506] on div "Cuir" at bounding box center [309, 522] width 200 height 32
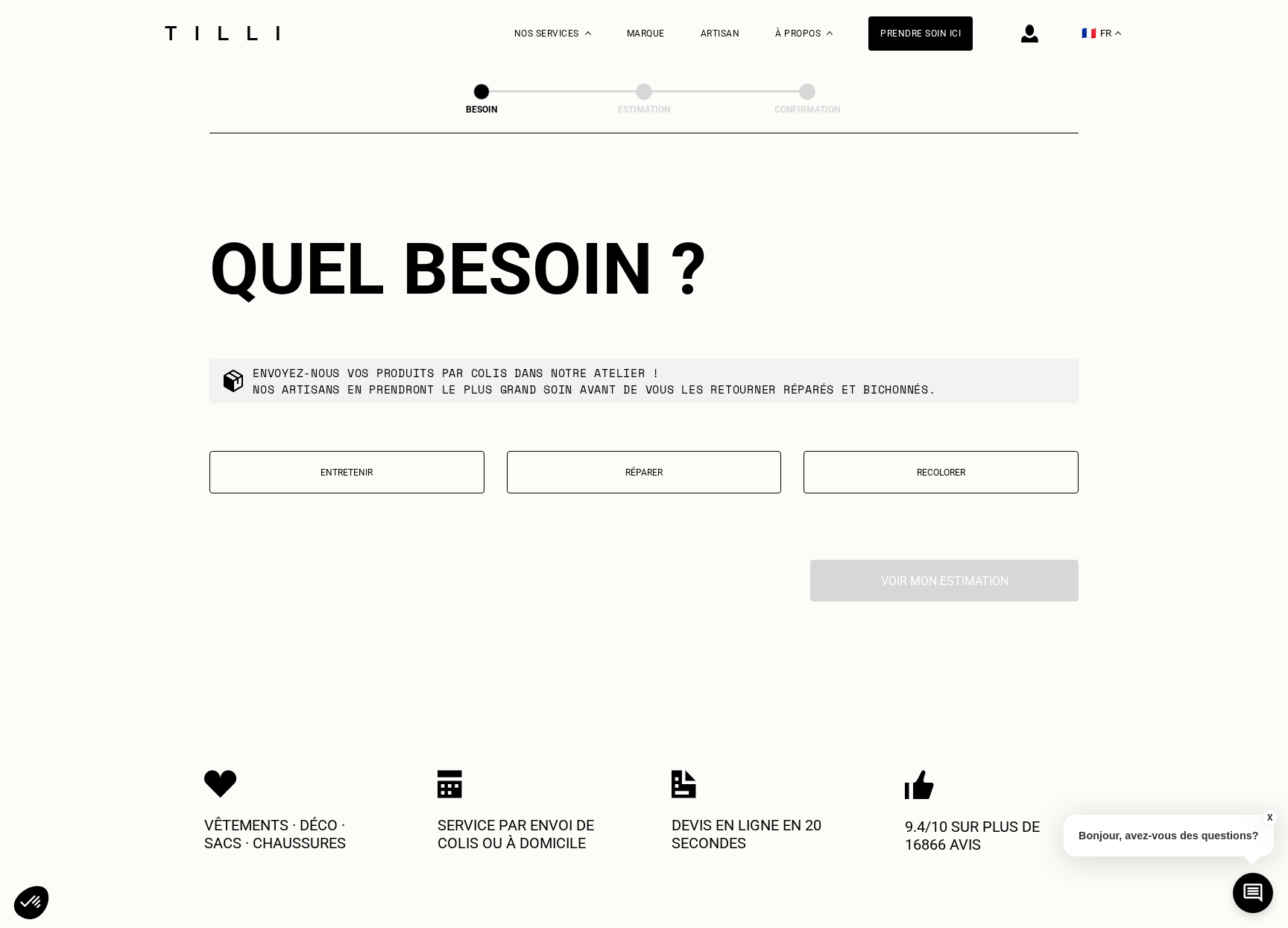
scroll to position [1504, 0]
click at [850, 449] on button "Recolorer" at bounding box center [942, 470] width 275 height 42
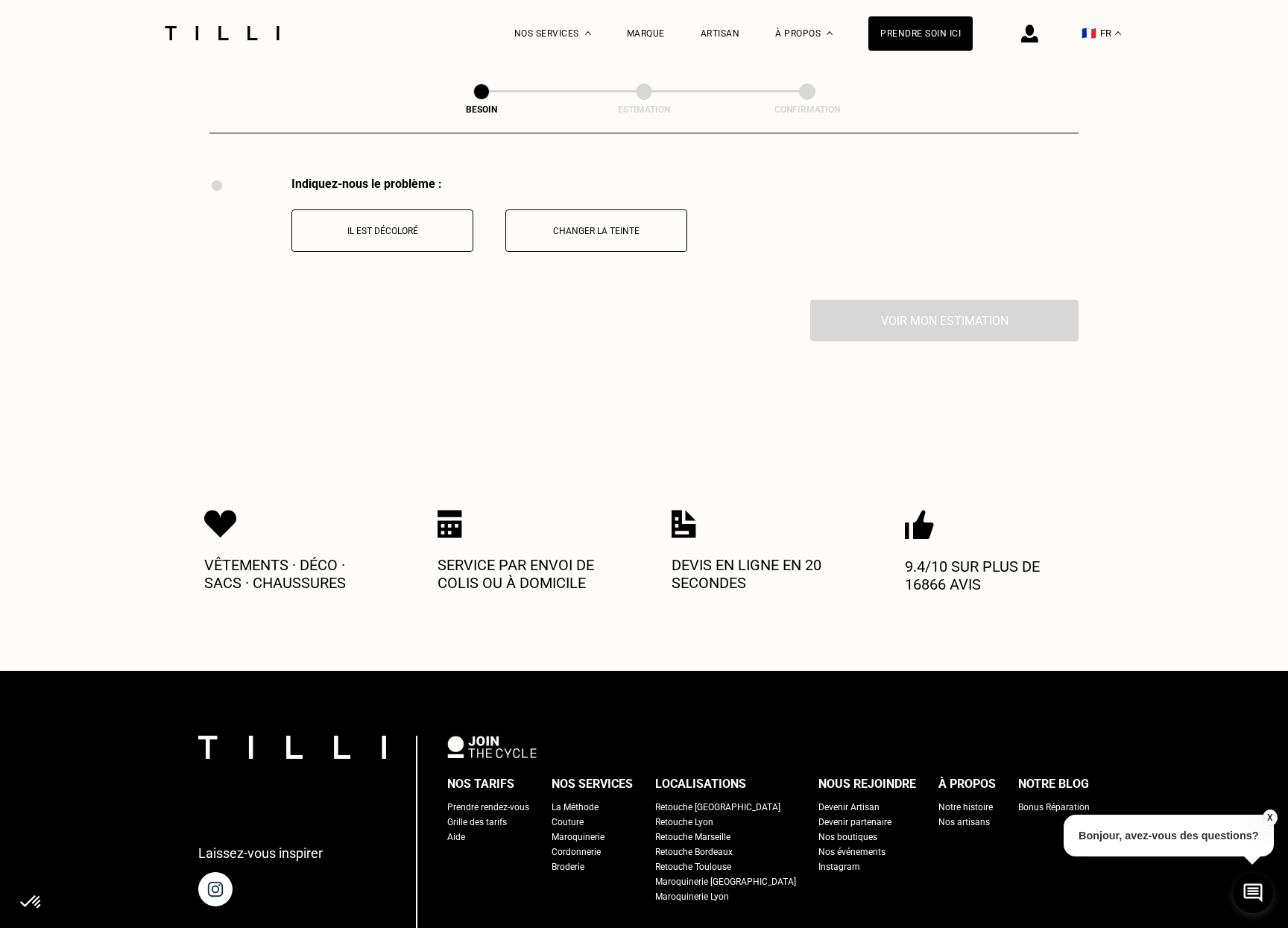
scroll to position [1886, 0]
click at [381, 228] on button "Il est décoloré" at bounding box center [382, 229] width 182 height 42
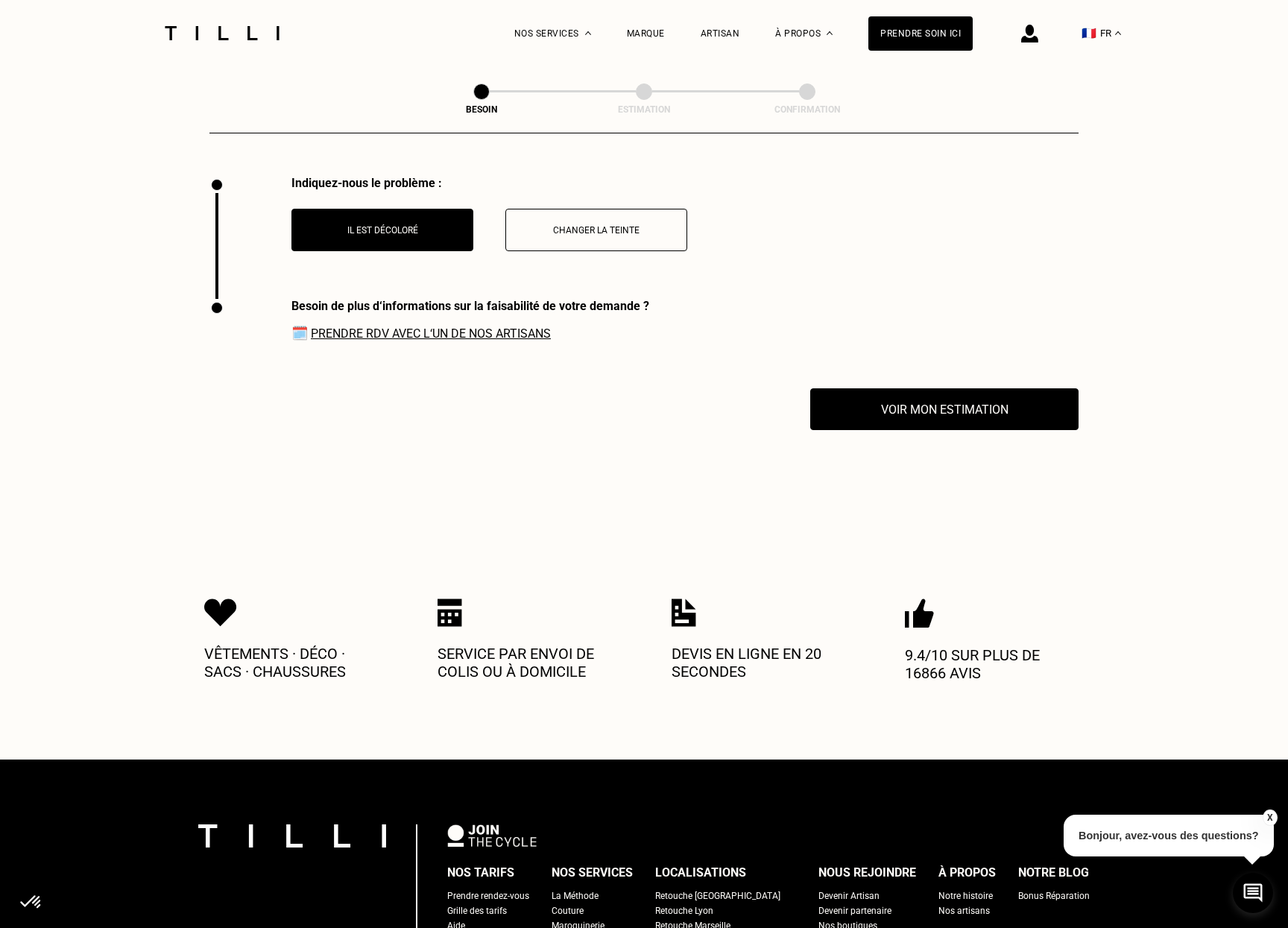
scroll to position [2009, 0]
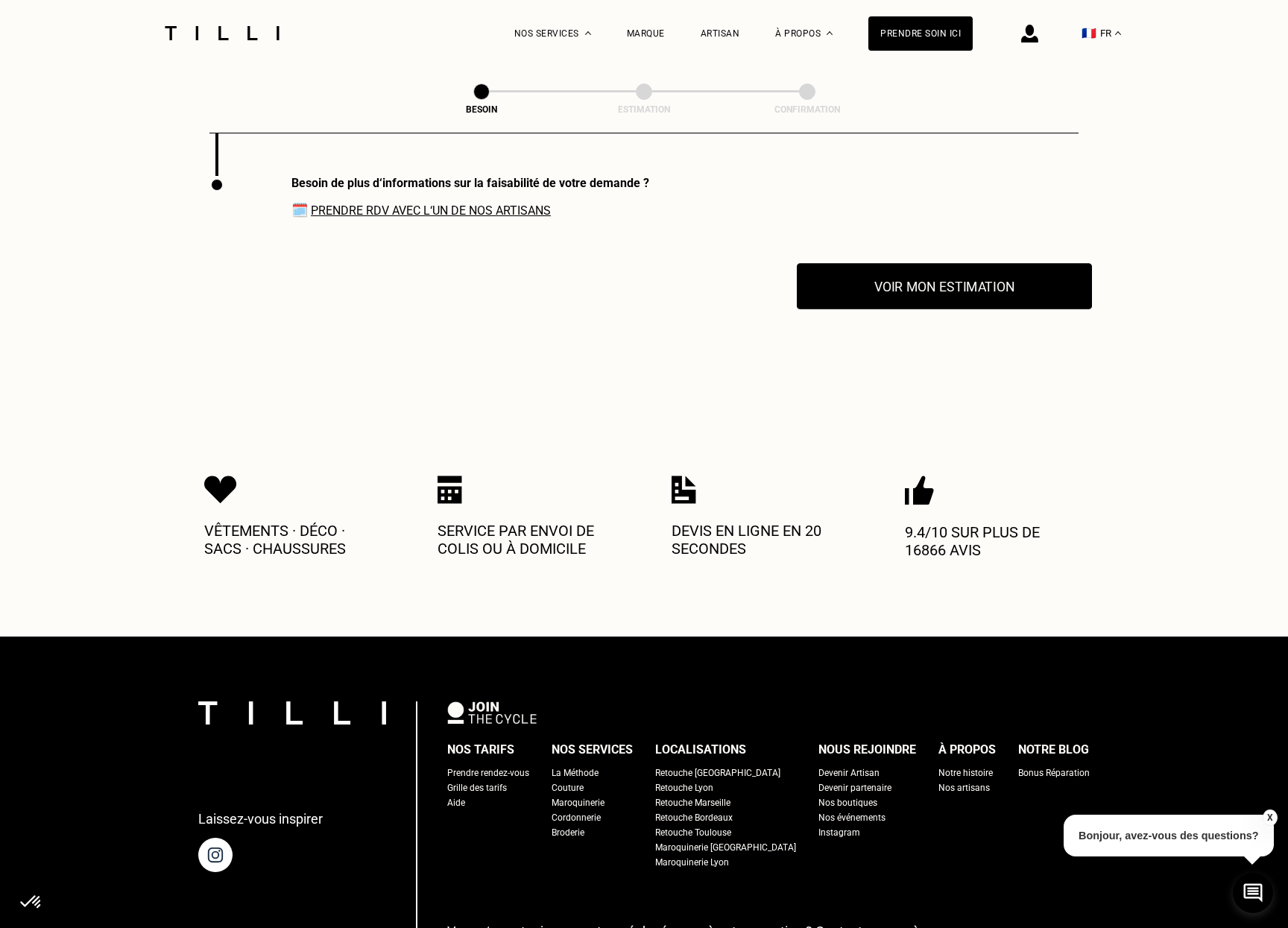
click at [918, 276] on button "Voir mon estimation" at bounding box center [945, 286] width 295 height 46
click at [522, 204] on link "Prendre RDV avec l‘un de nos artisans" at bounding box center [431, 211] width 240 height 14
